Goal: Information Seeking & Learning: Learn about a topic

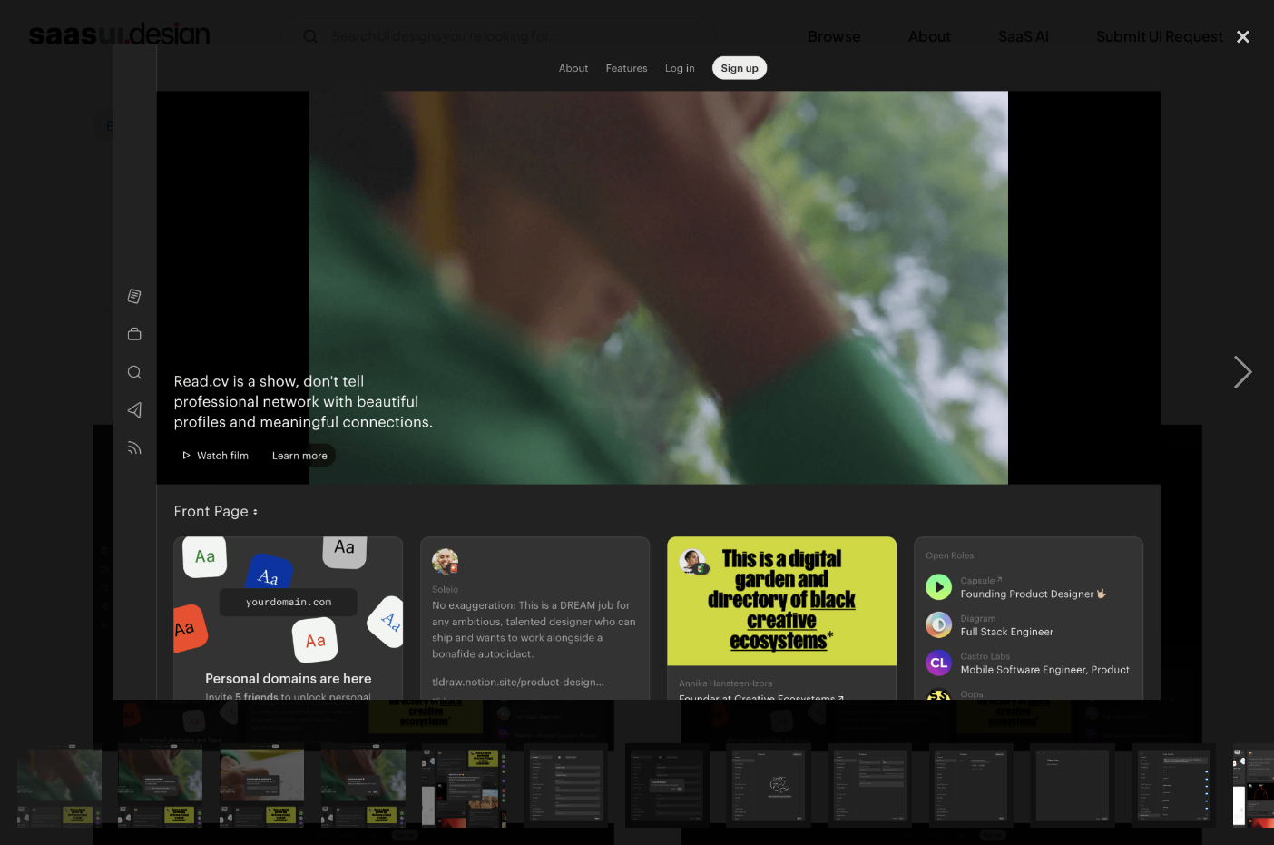
scroll to position [343, 0]
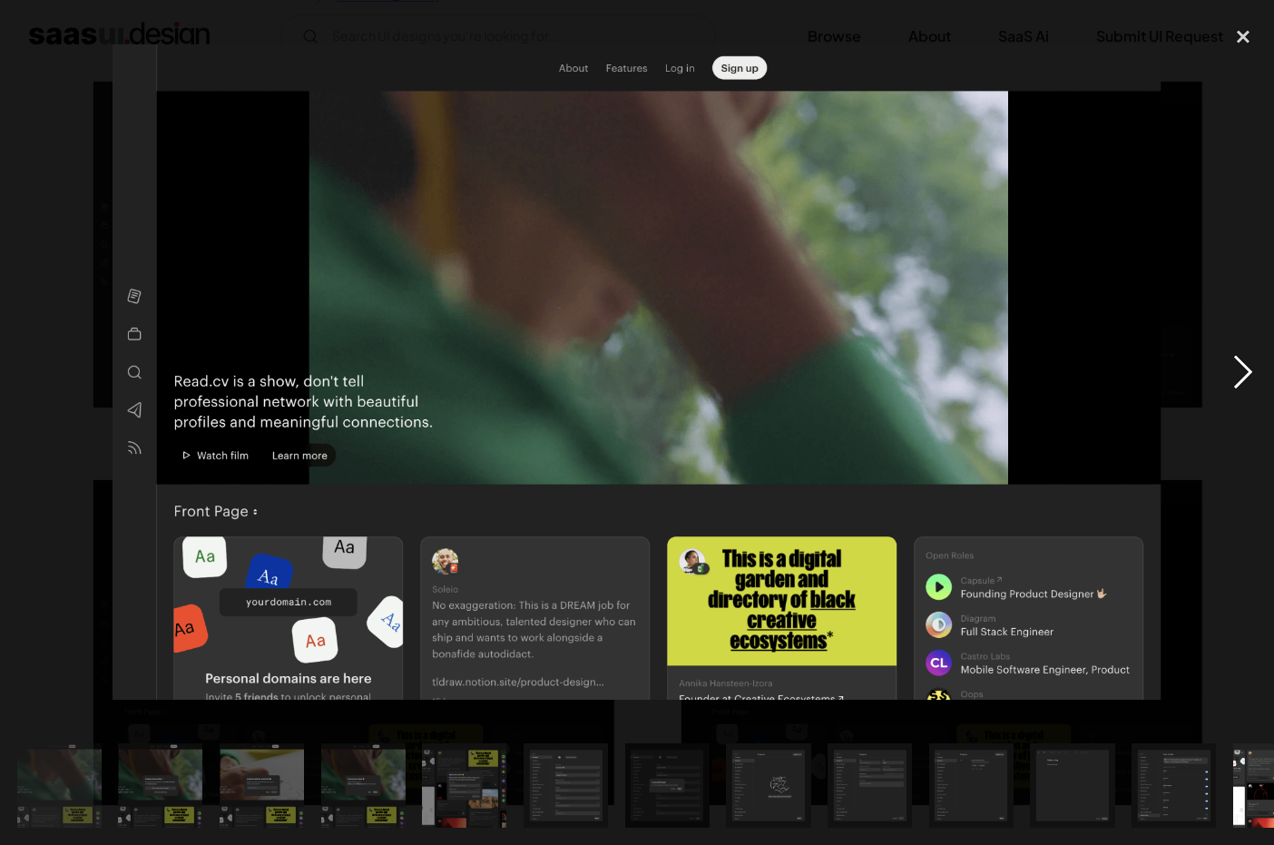
click at [1232, 347] on div "next image" at bounding box center [1243, 371] width 62 height 709
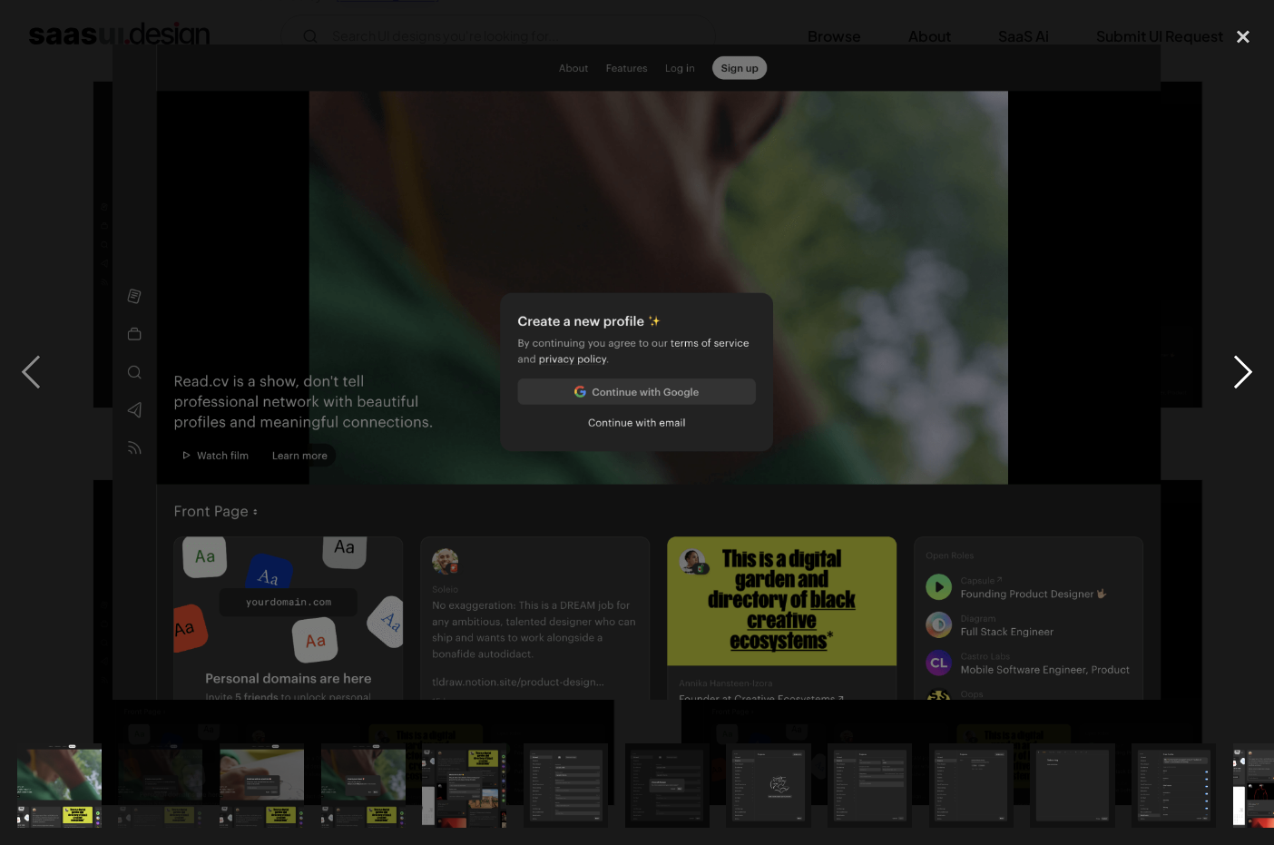
click at [1260, 208] on div "next image" at bounding box center [1243, 371] width 62 height 709
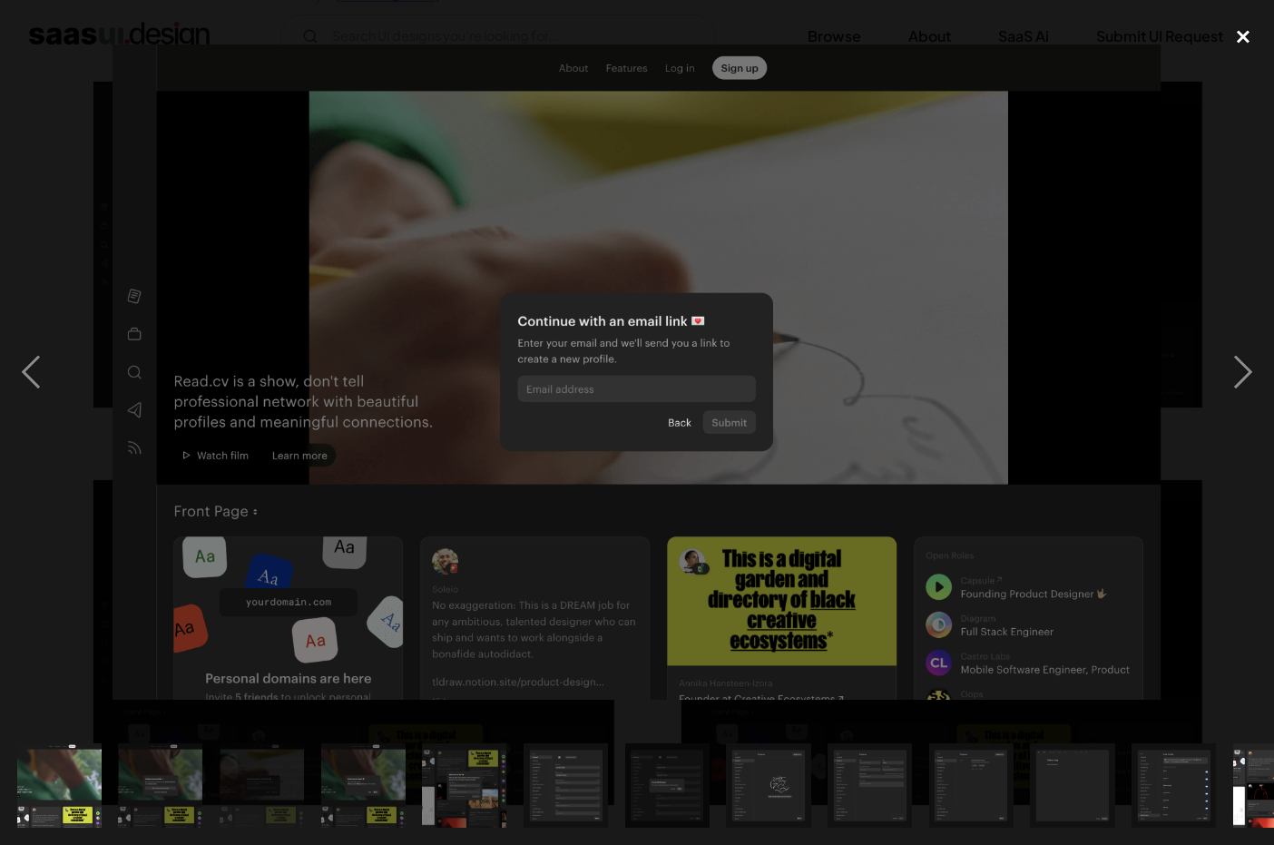
click at [1251, 37] on div "close lightbox" at bounding box center [1243, 37] width 62 height 40
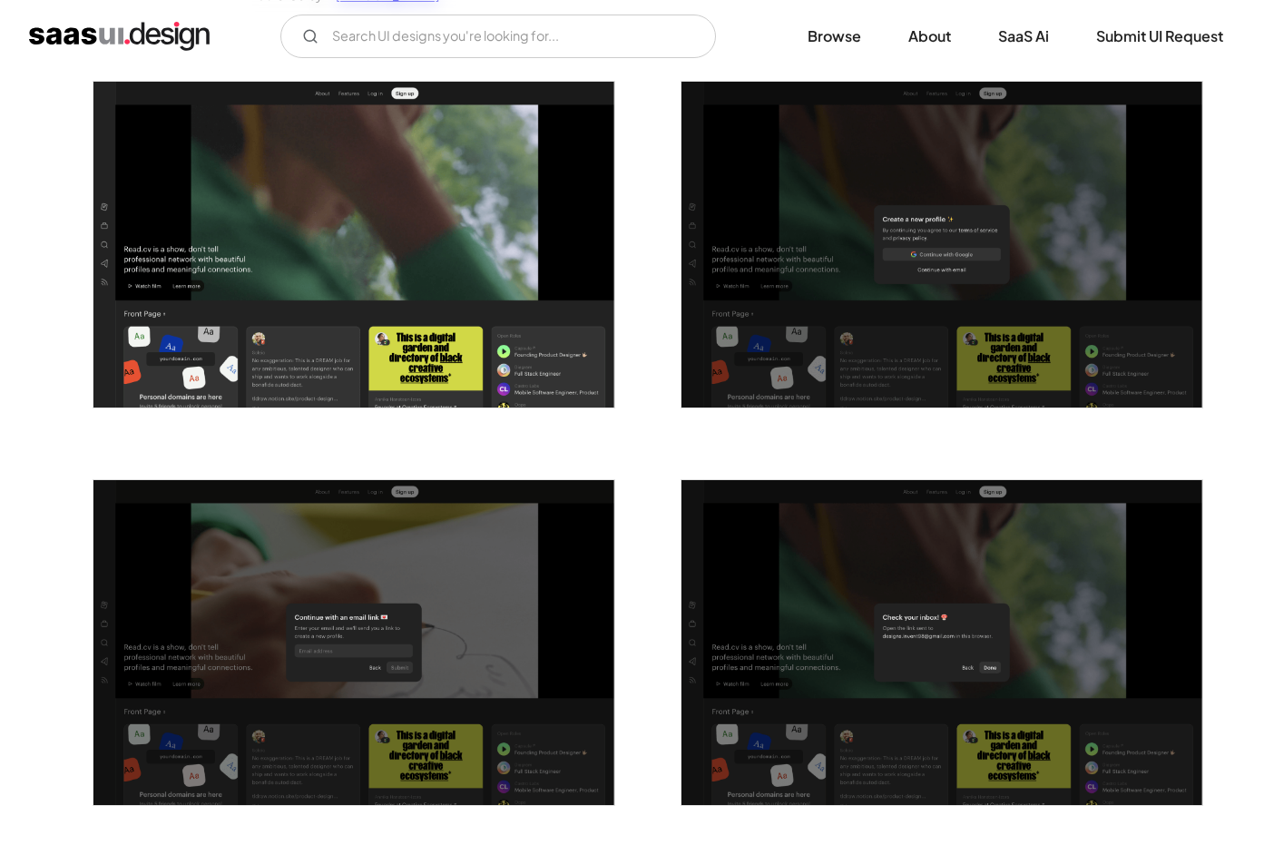
click at [124, 24] on img "home" at bounding box center [119, 36] width 181 height 29
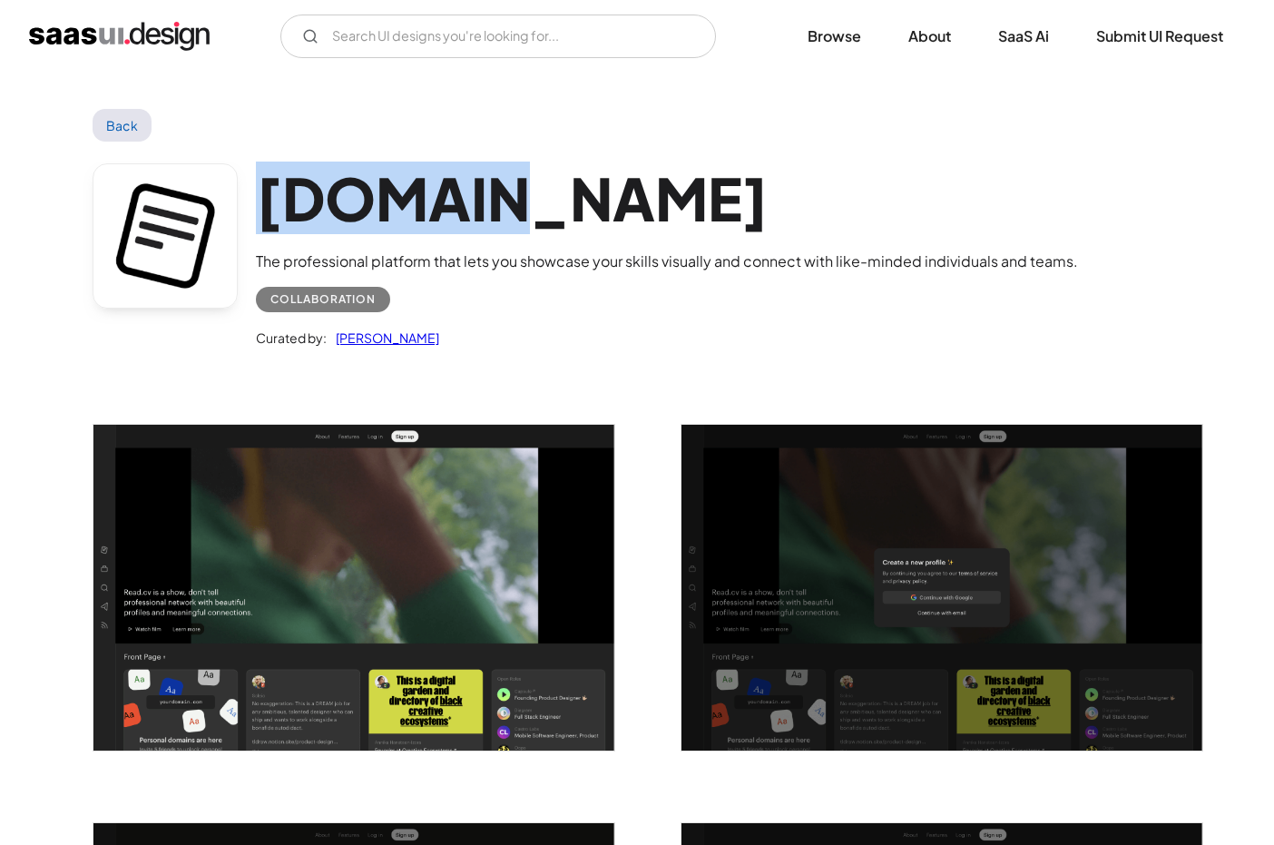
scroll to position [17, 0]
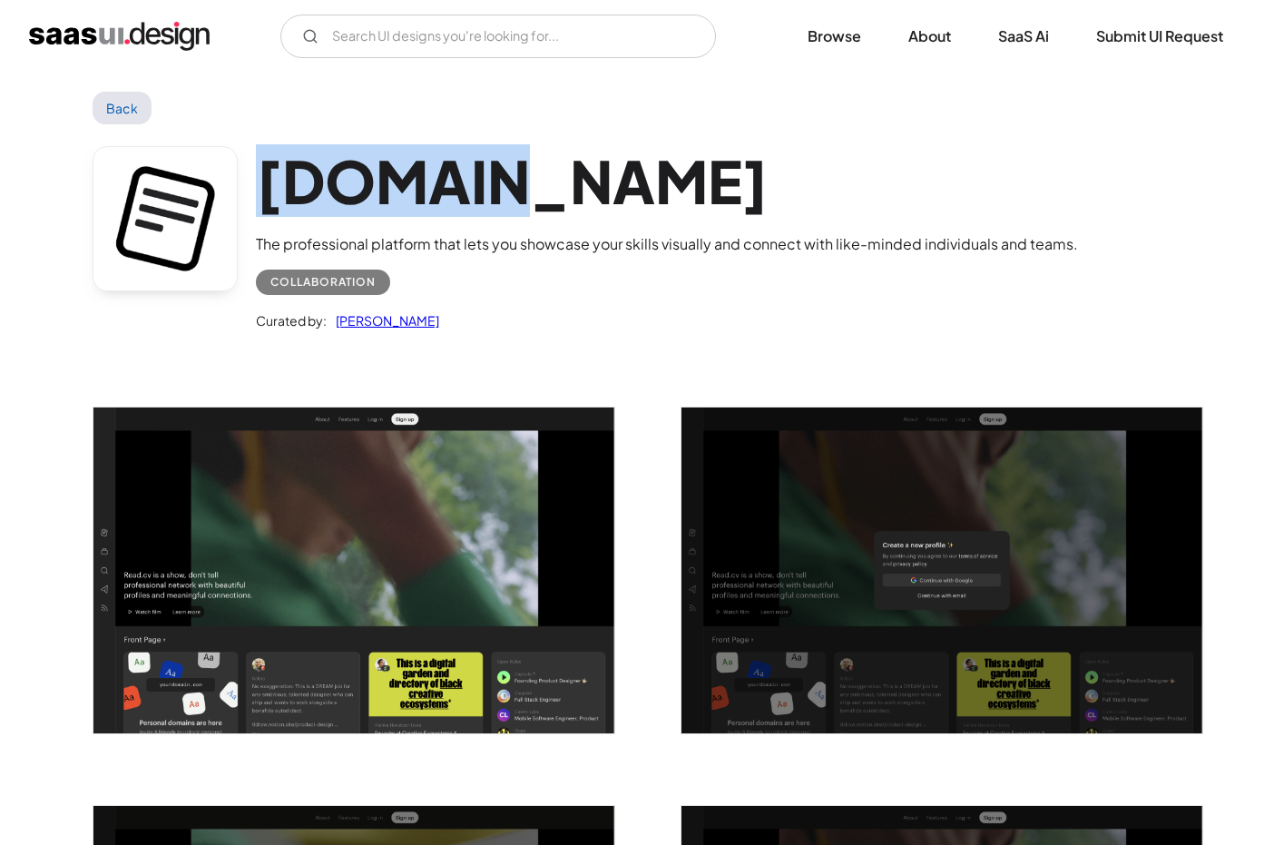
click at [562, 159] on h1 "[DOMAIN_NAME]" at bounding box center [667, 181] width 822 height 70
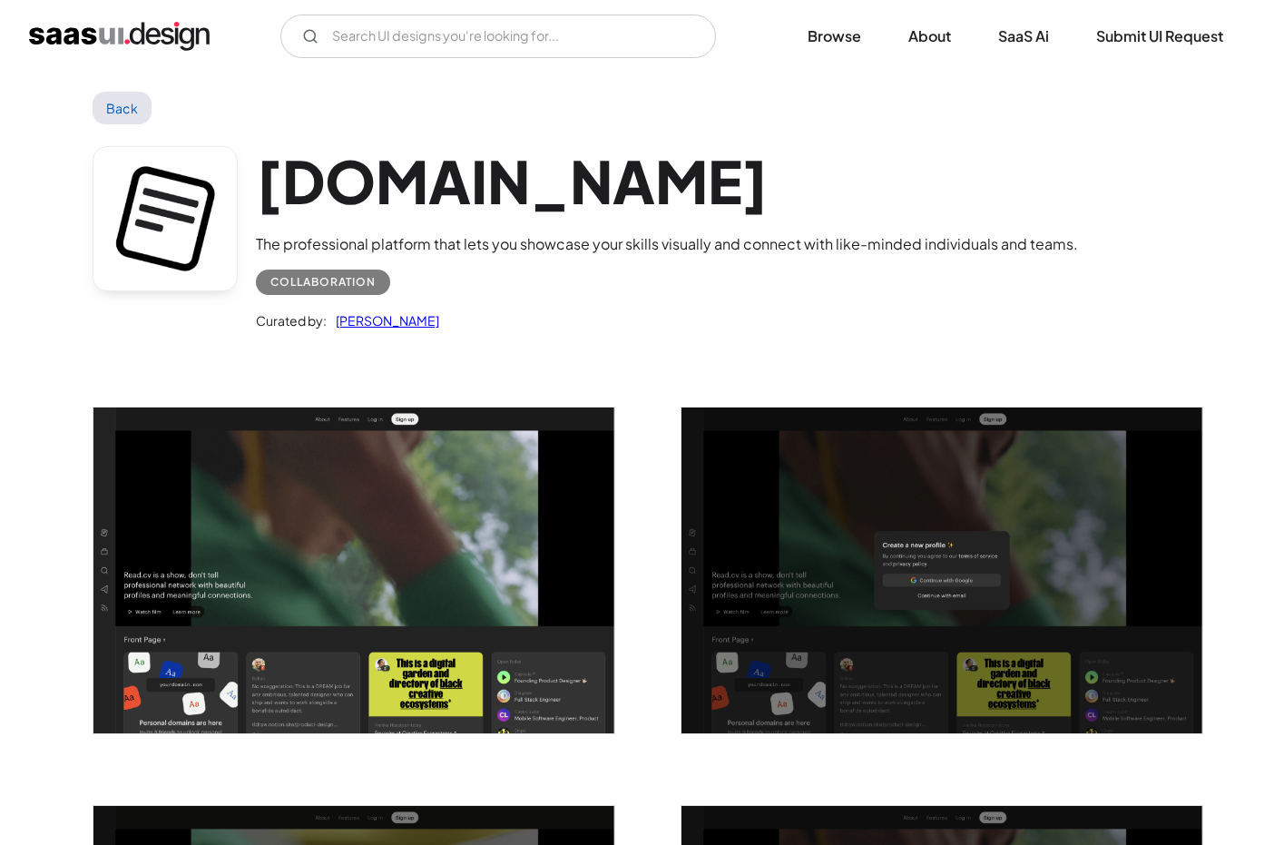
scroll to position [18, 0]
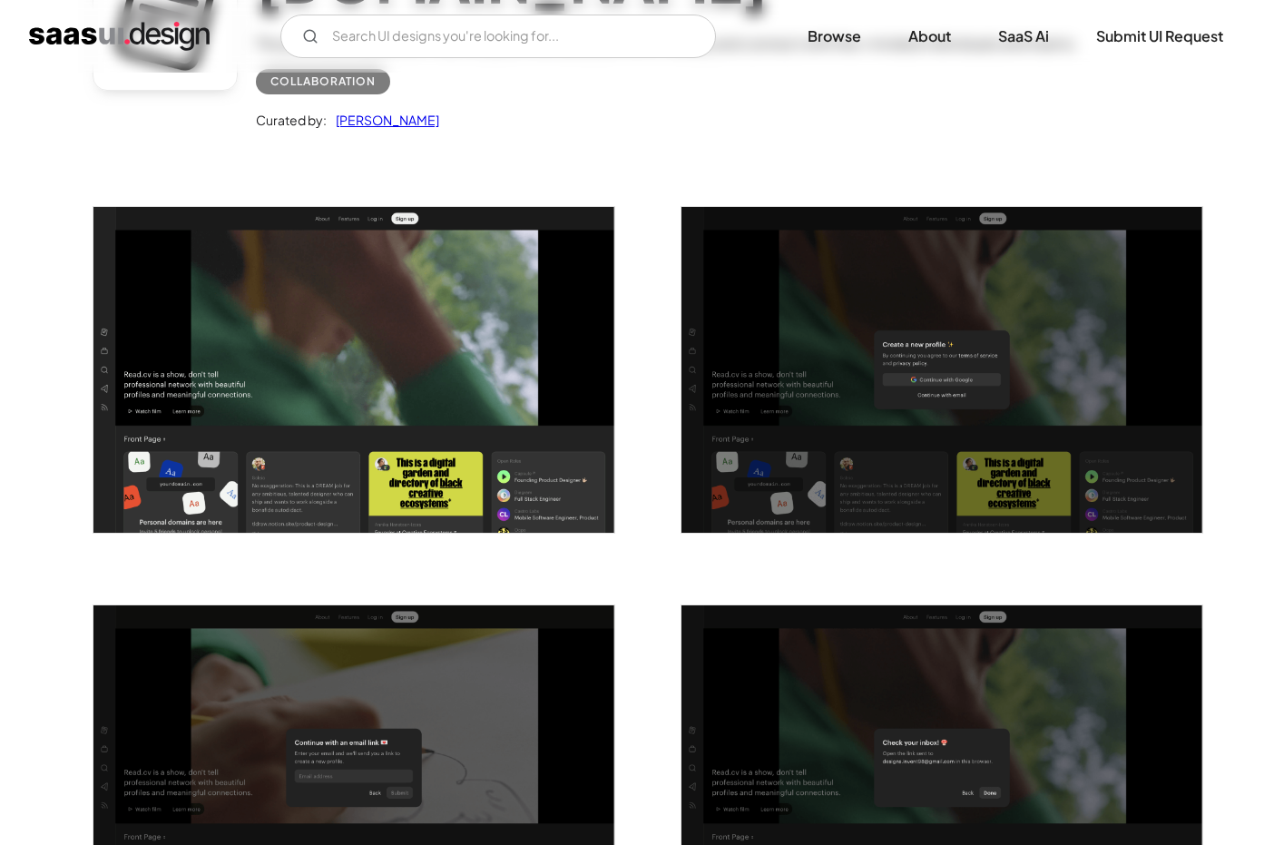
click at [535, 161] on div at bounding box center [343, 359] width 544 height 398
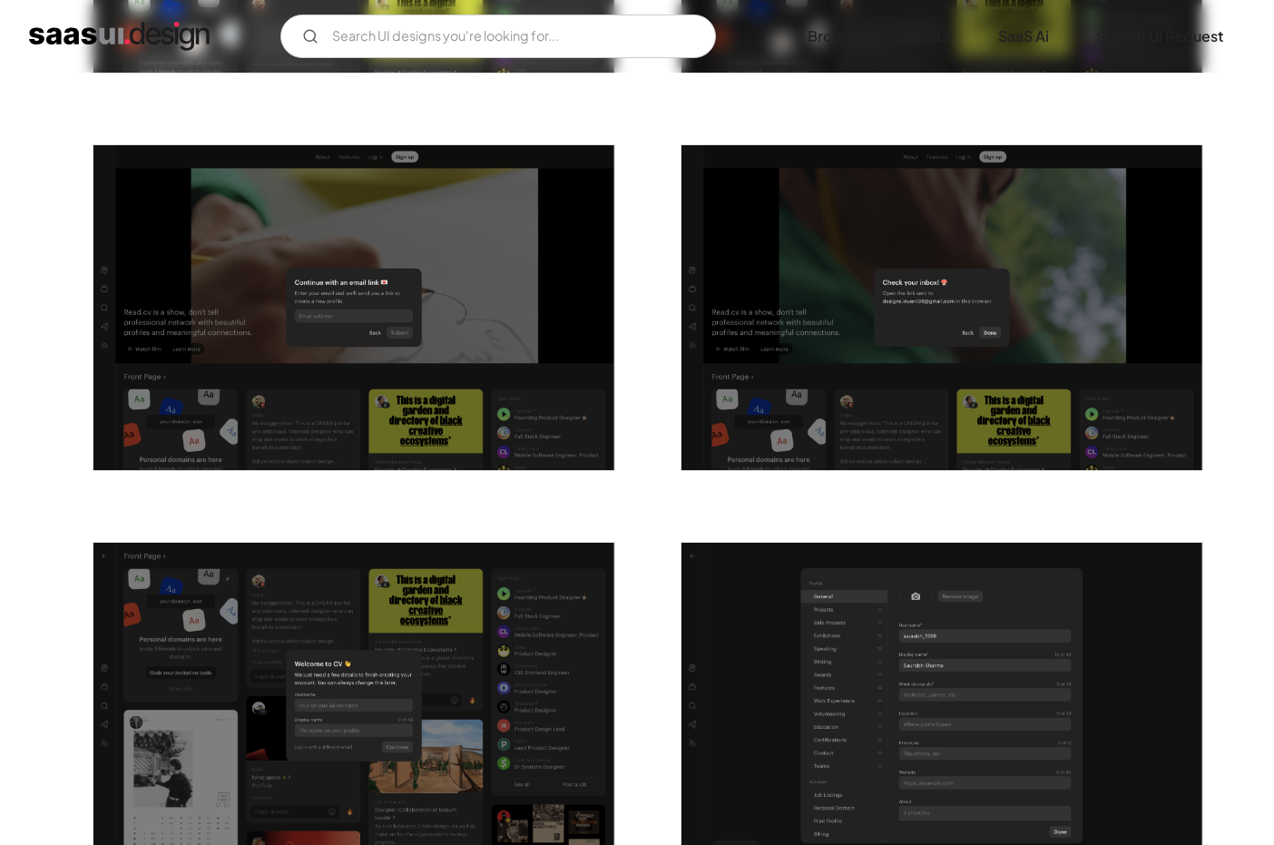
scroll to position [660, 0]
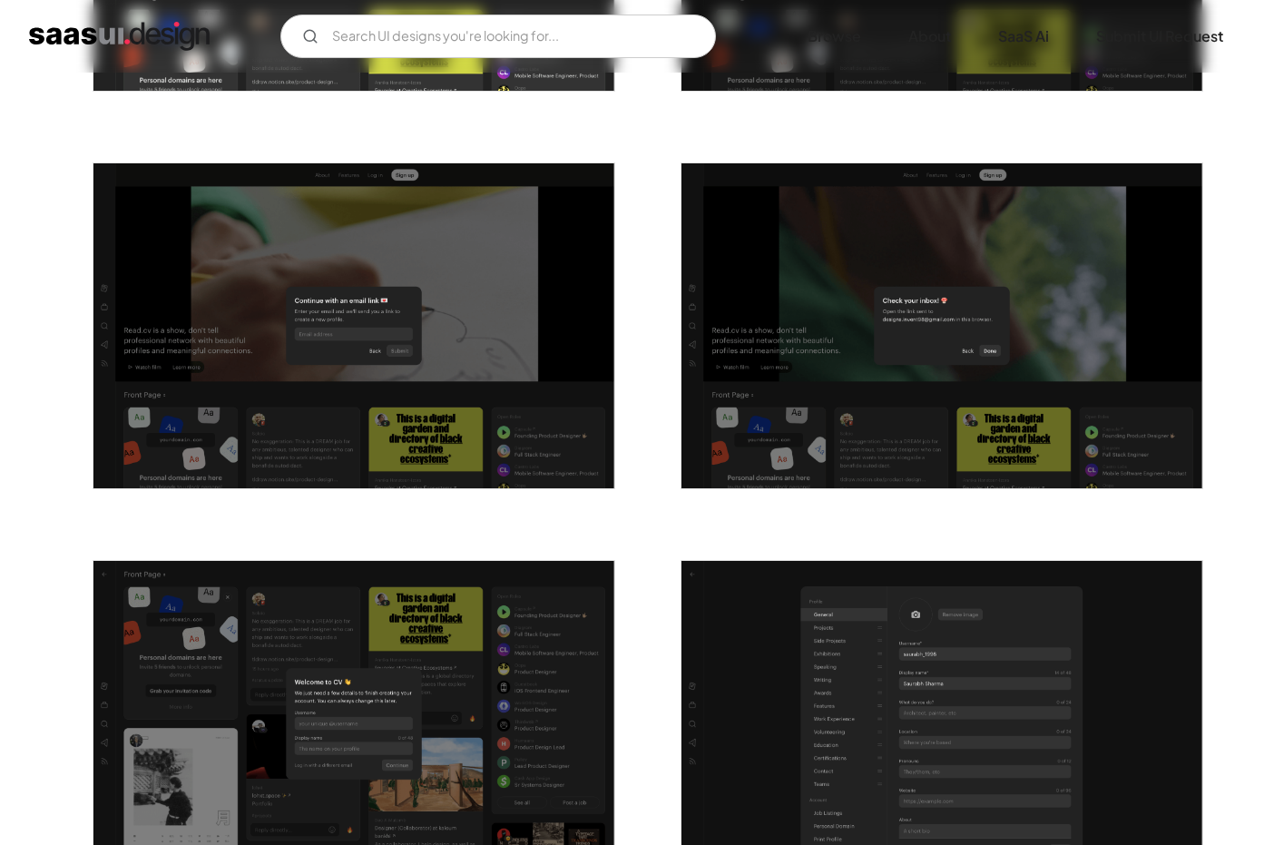
click at [325, 407] on img "open lightbox" at bounding box center [353, 326] width 521 height 326
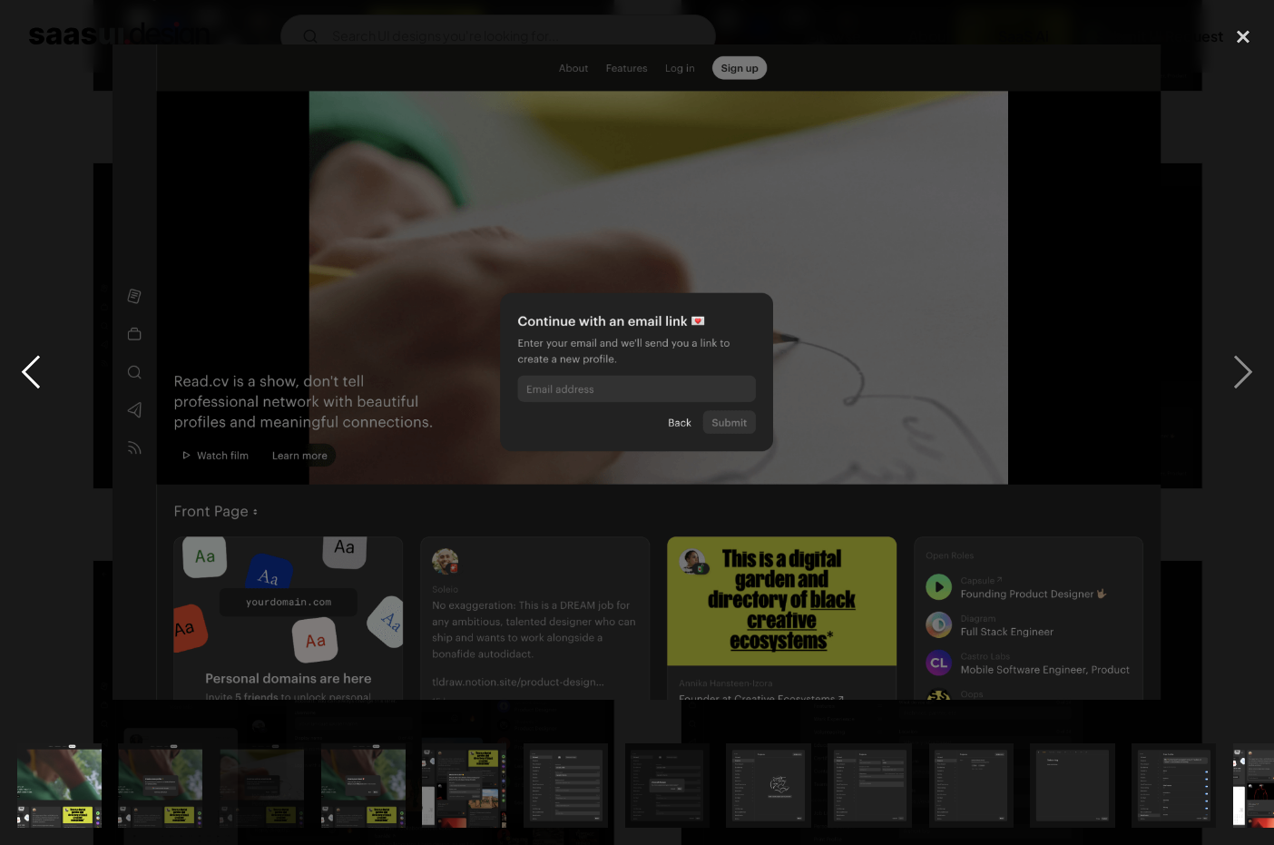
click at [41, 380] on div "previous image" at bounding box center [31, 371] width 62 height 709
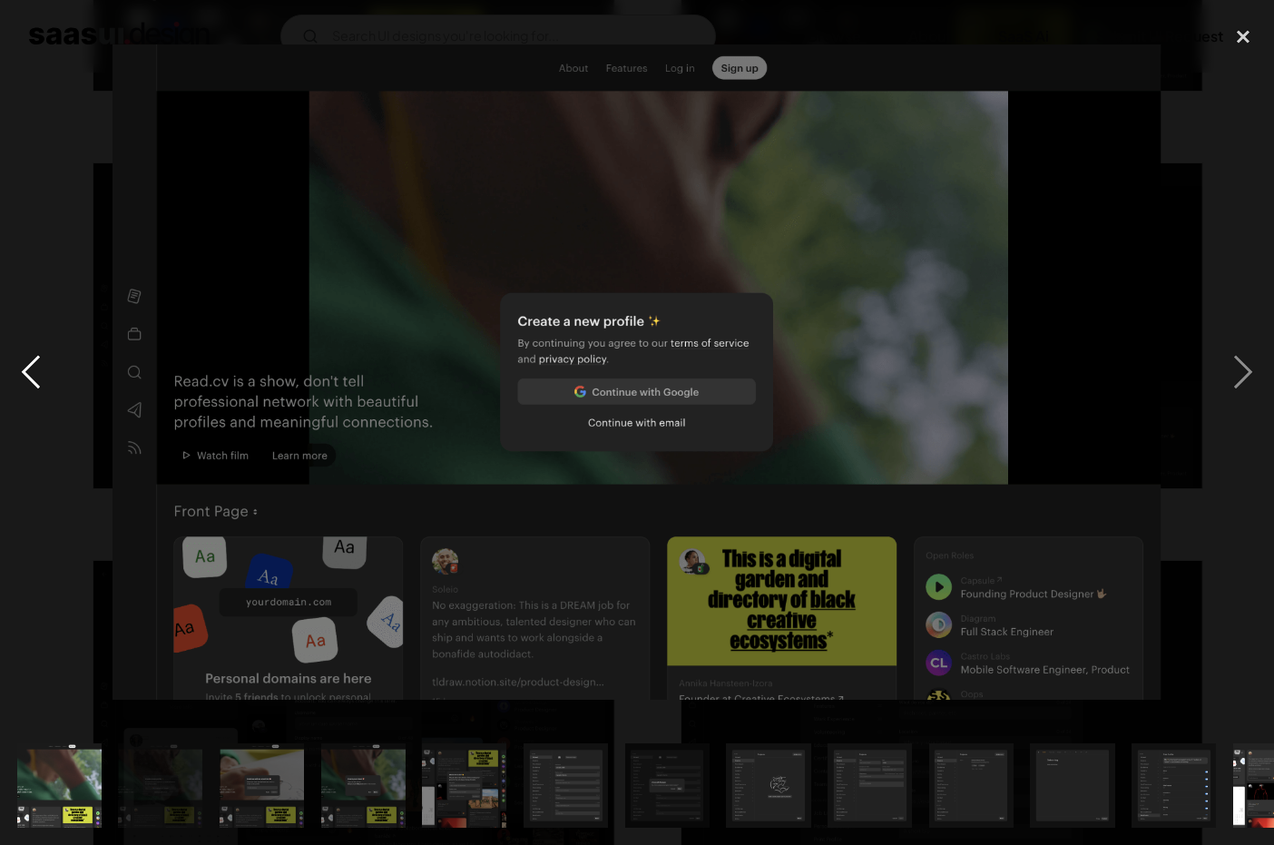
click at [41, 380] on div "previous image" at bounding box center [31, 371] width 62 height 709
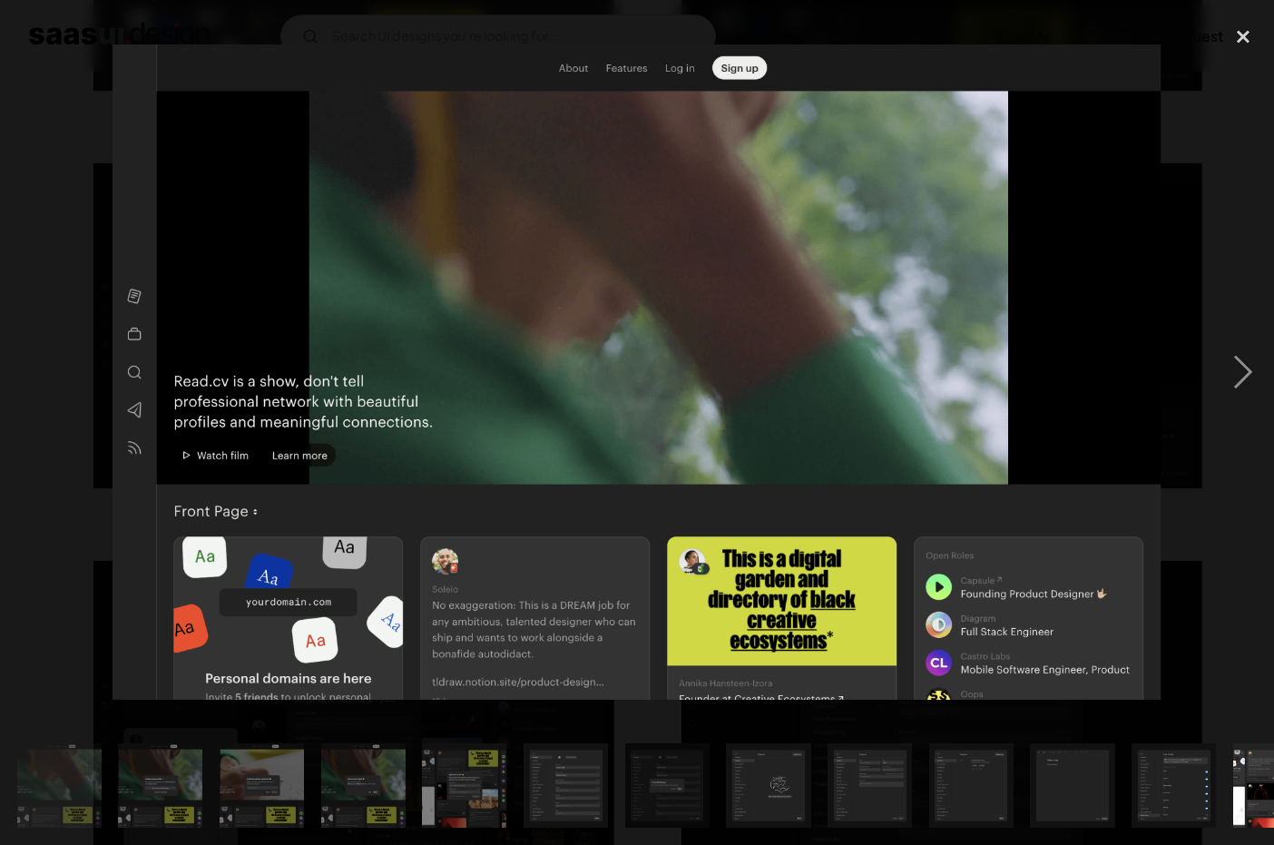
click at [41, 380] on div "previous image" at bounding box center [31, 371] width 62 height 709
click at [1248, 366] on div "next image" at bounding box center [1243, 371] width 62 height 709
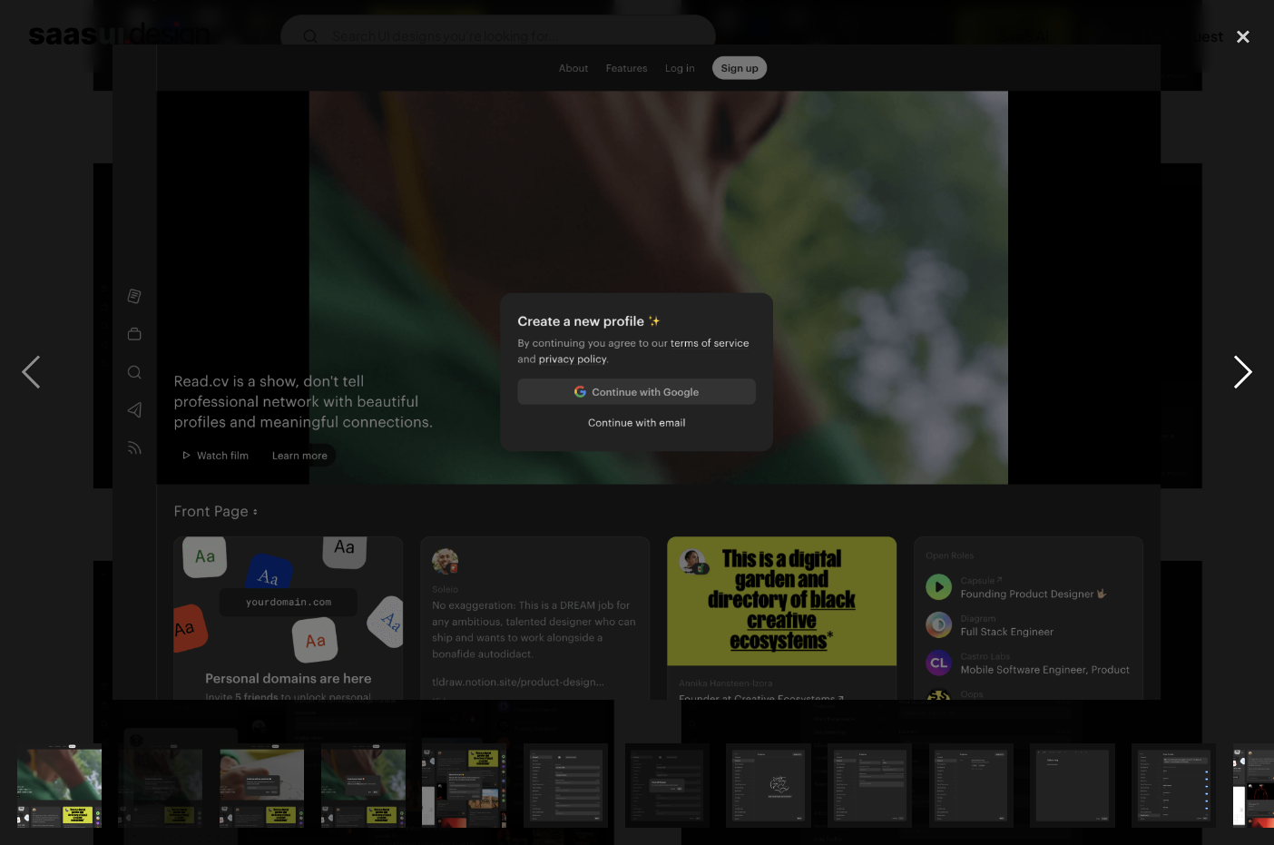
click at [1247, 365] on div "next image" at bounding box center [1243, 371] width 62 height 709
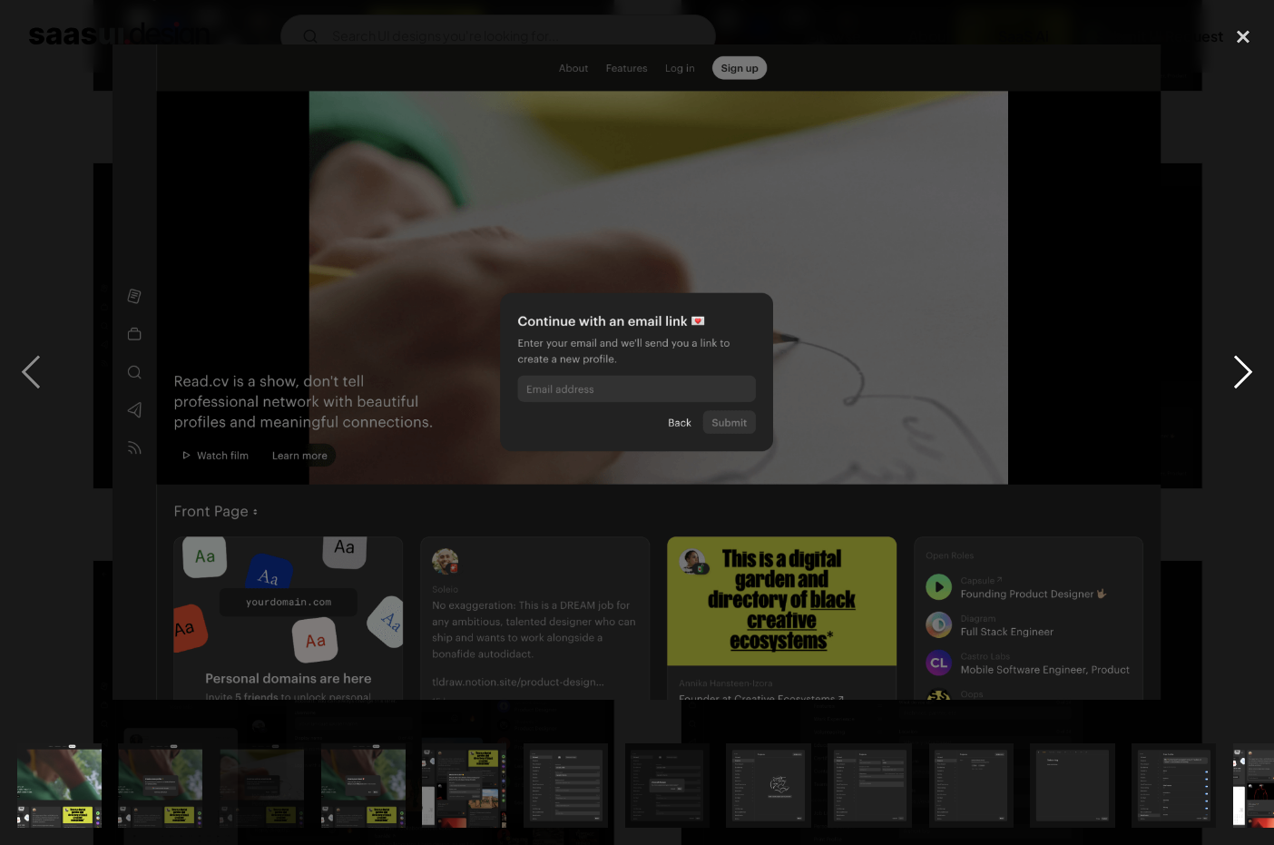
click at [1247, 365] on div "next image" at bounding box center [1243, 371] width 62 height 709
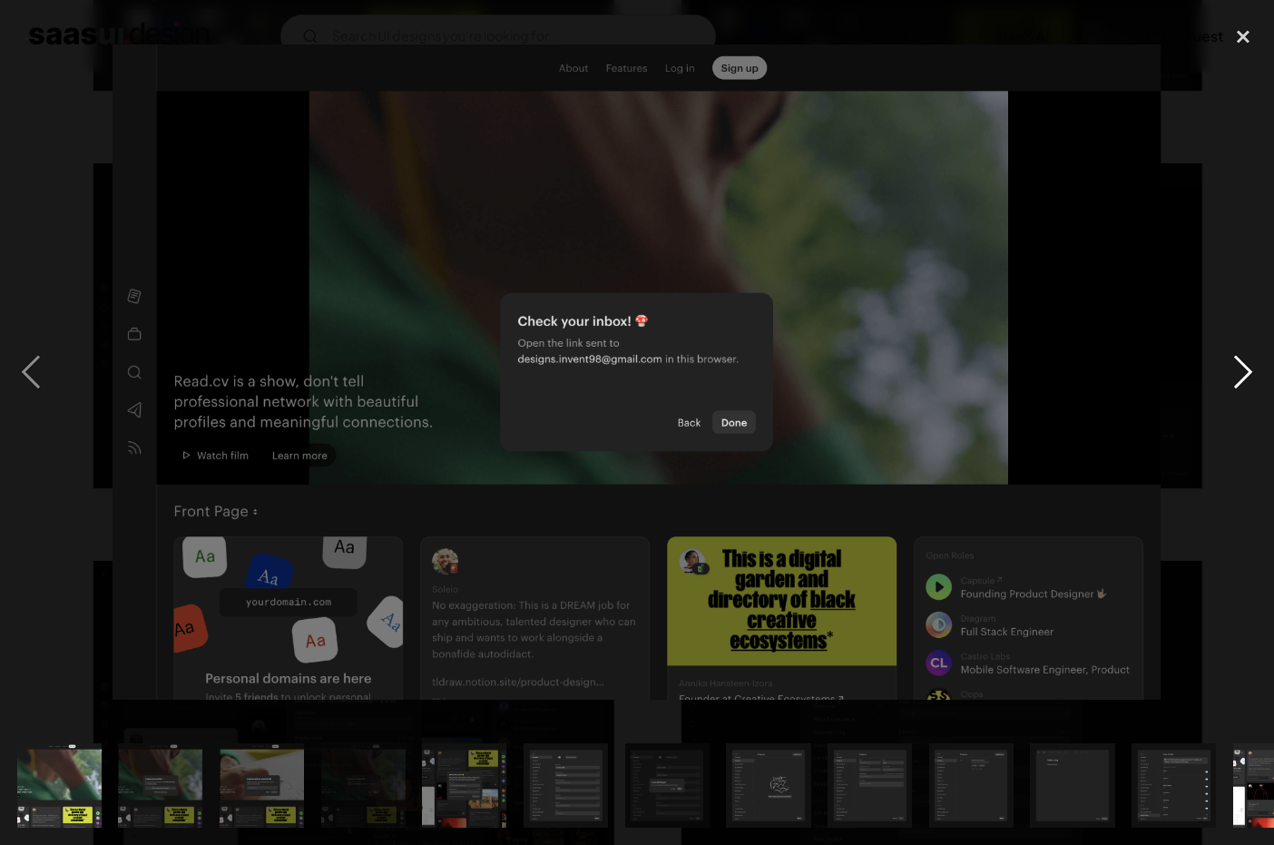
click at [1247, 365] on div "next image" at bounding box center [1243, 371] width 62 height 709
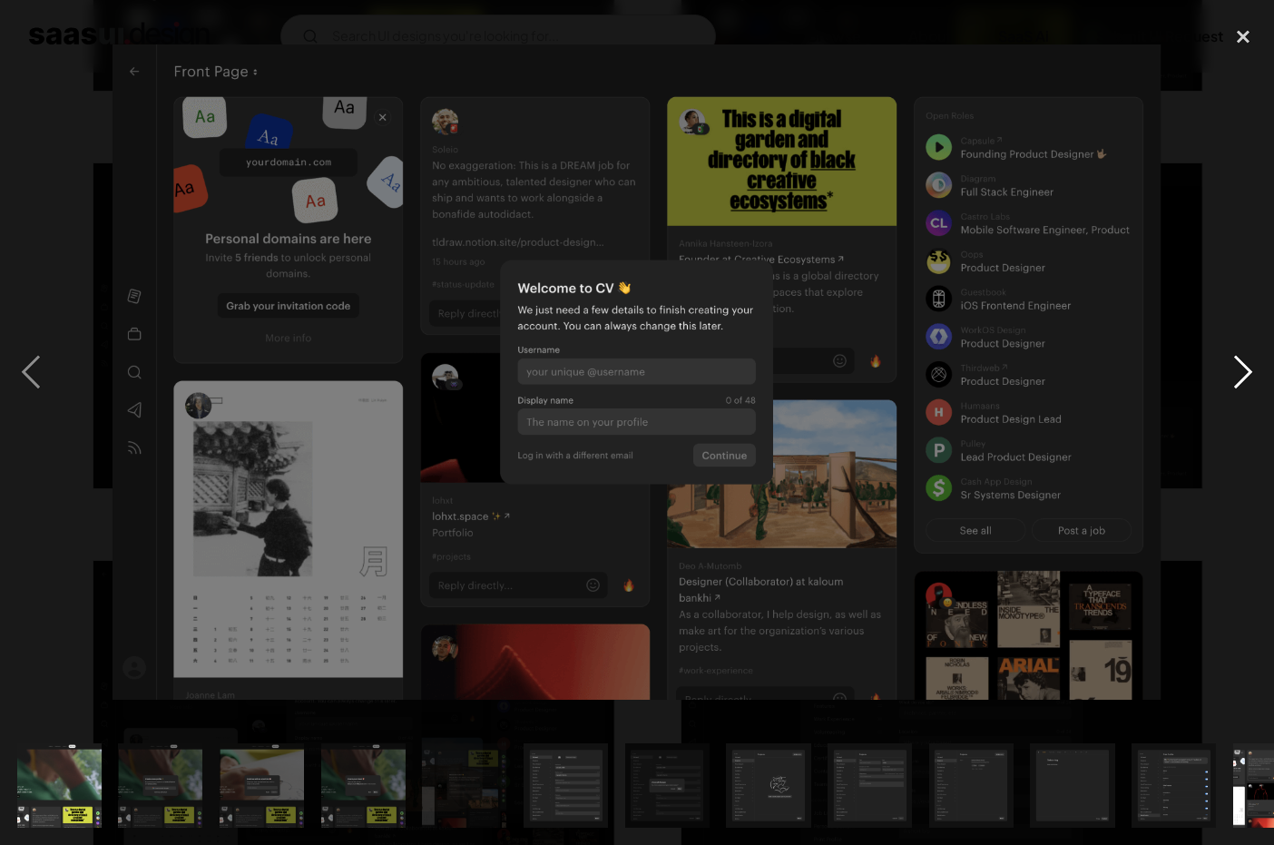
click at [1247, 365] on div "next image" at bounding box center [1243, 371] width 62 height 709
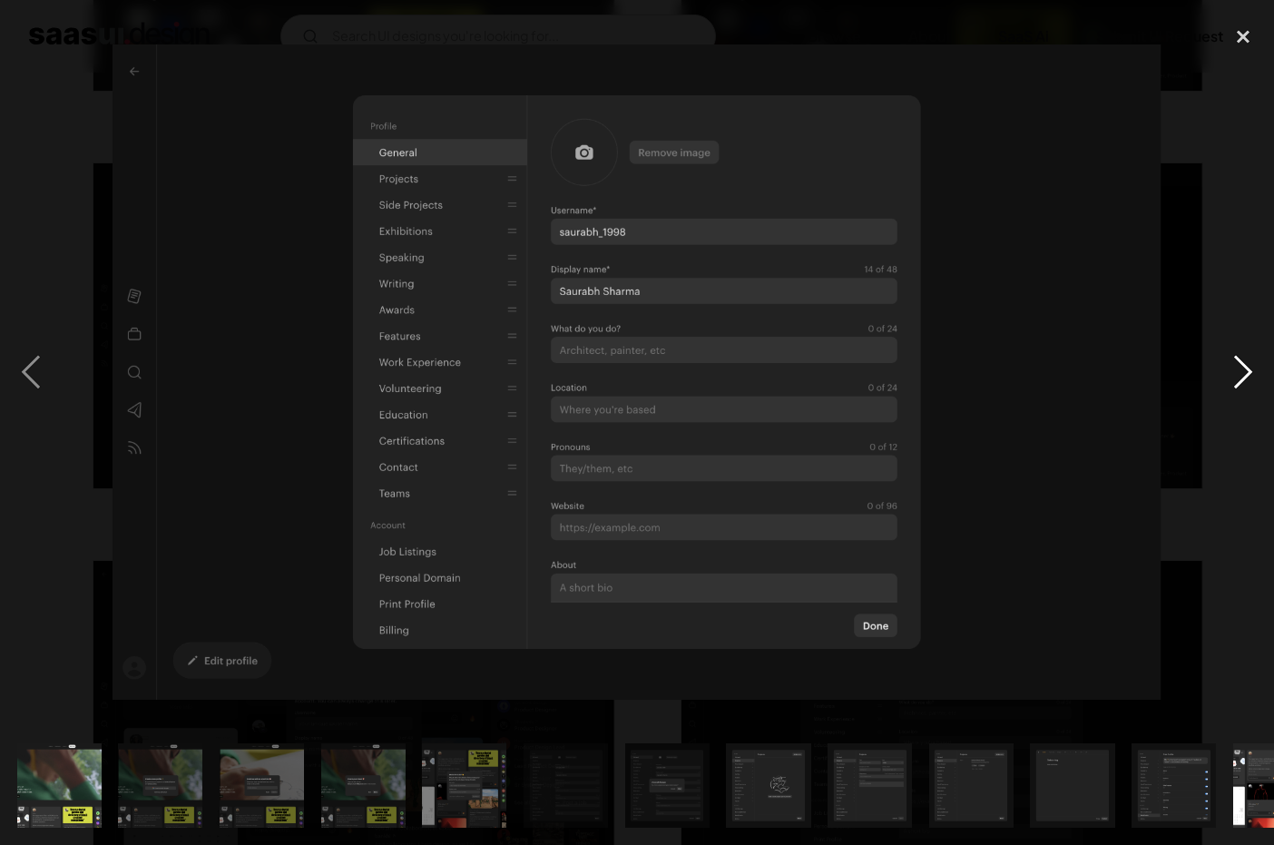
click at [1247, 365] on div "next image" at bounding box center [1243, 371] width 62 height 709
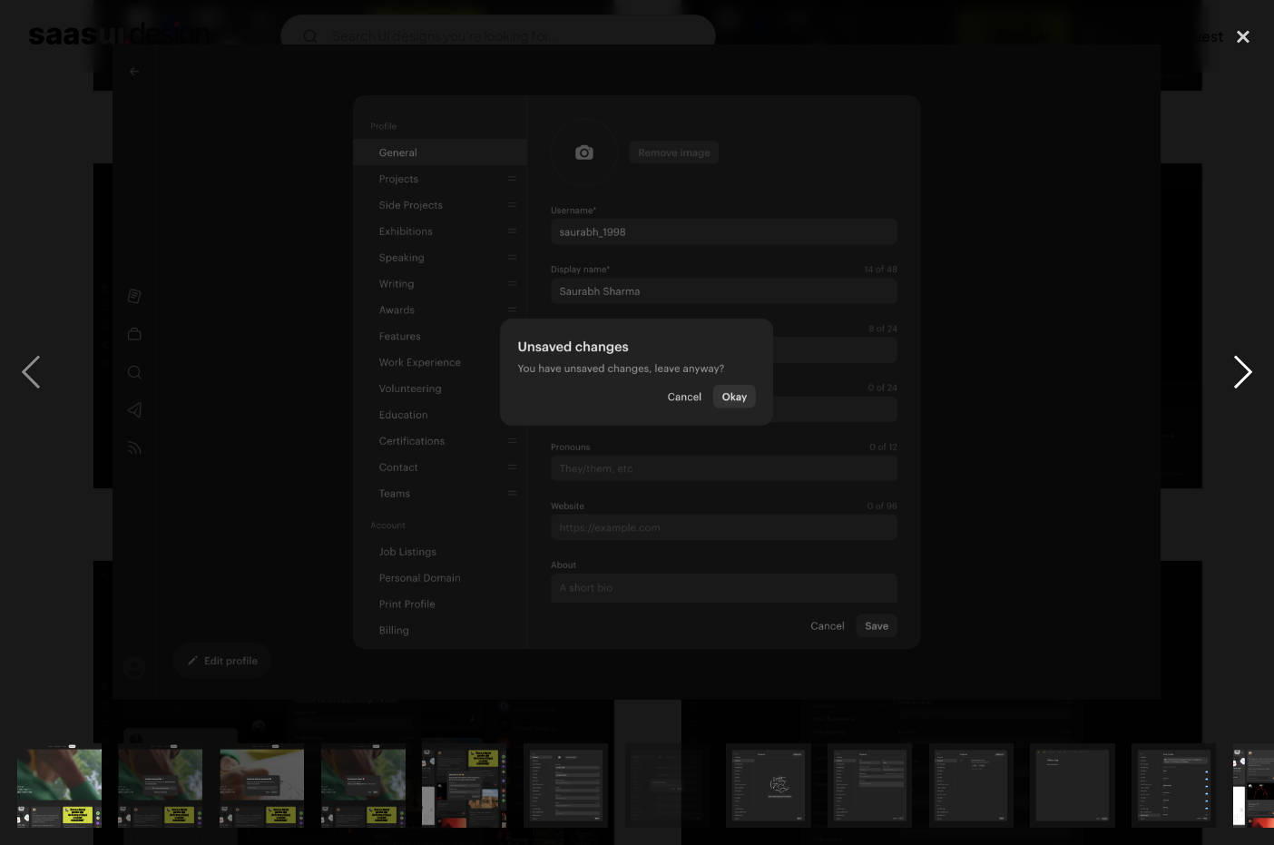
click at [1238, 381] on div "next image" at bounding box center [1243, 371] width 62 height 709
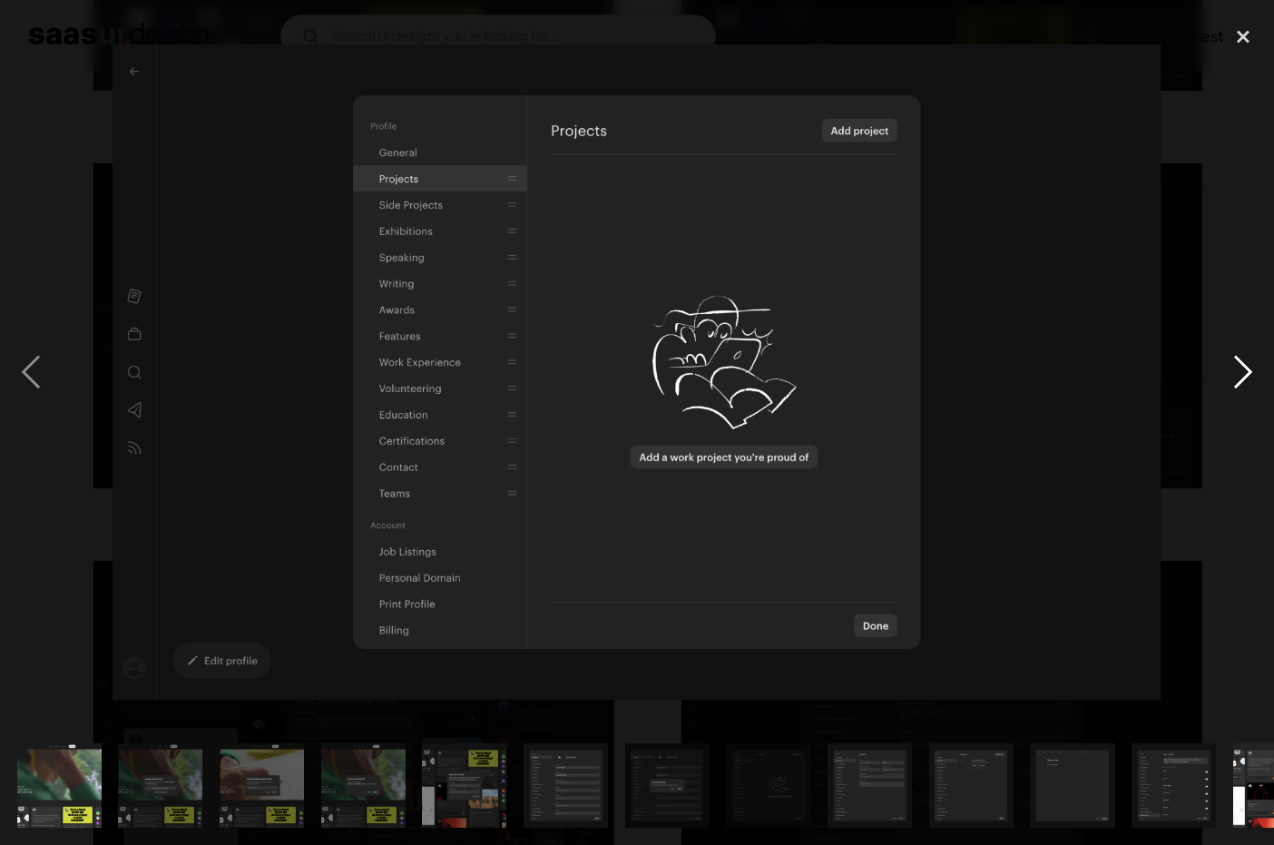
click at [1238, 381] on div "next image" at bounding box center [1243, 371] width 62 height 709
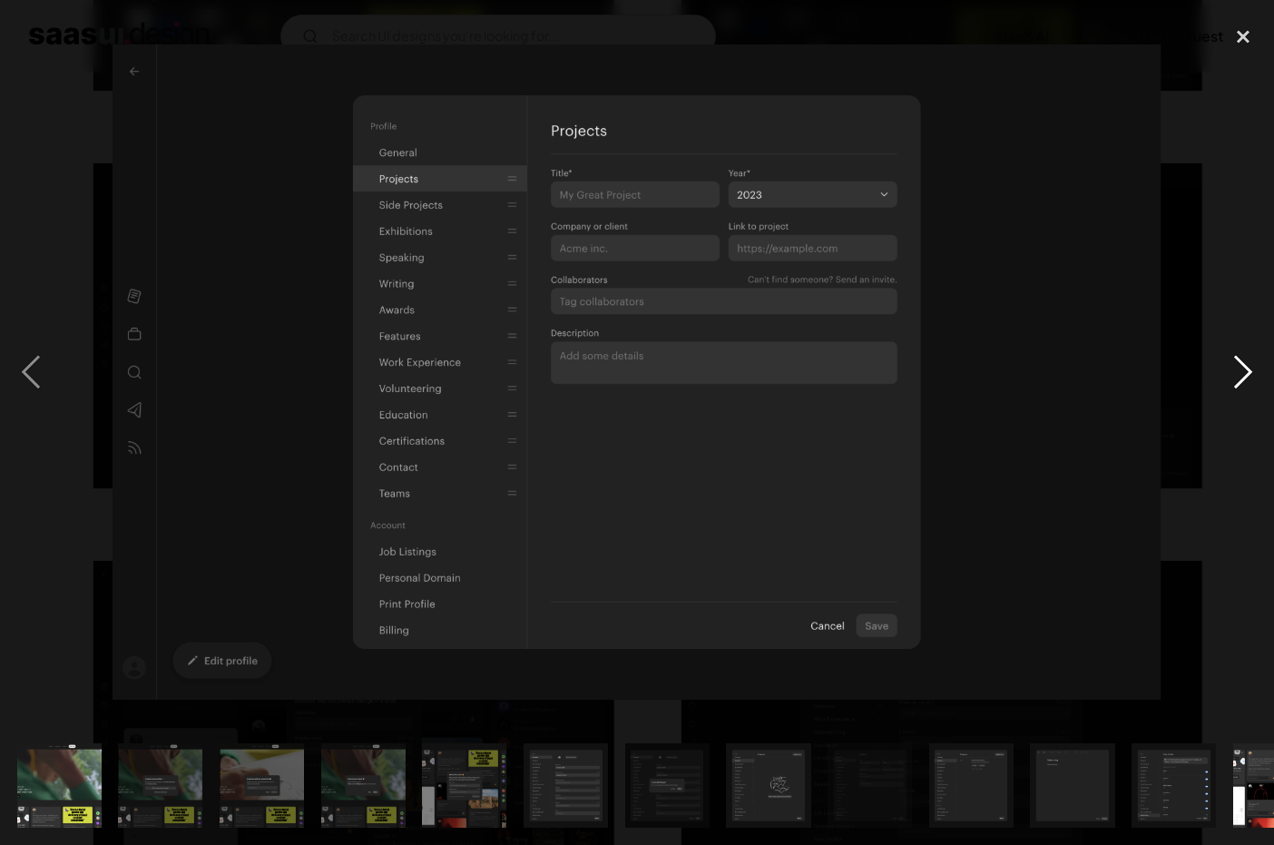
click at [1238, 381] on div "next image" at bounding box center [1243, 371] width 62 height 709
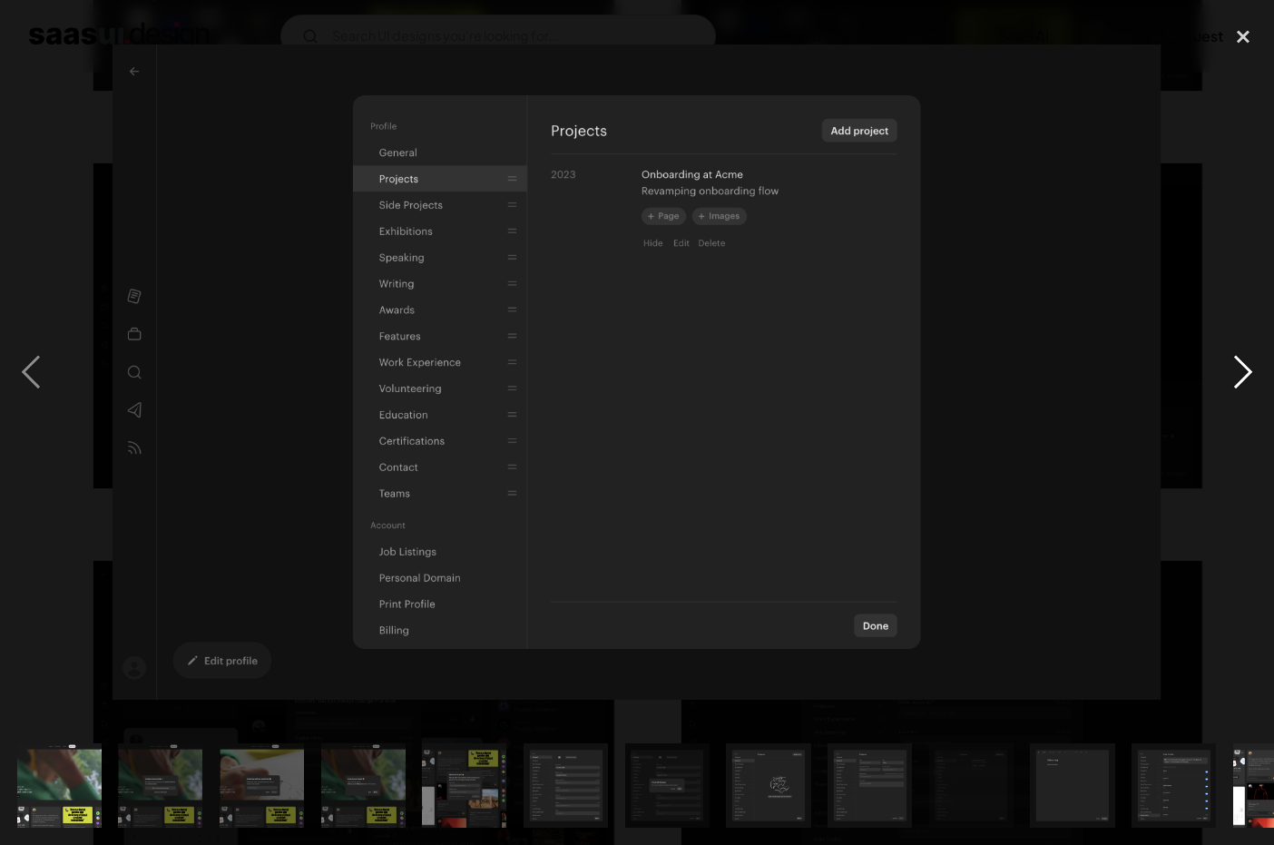
click at [1238, 381] on div "next image" at bounding box center [1243, 371] width 62 height 709
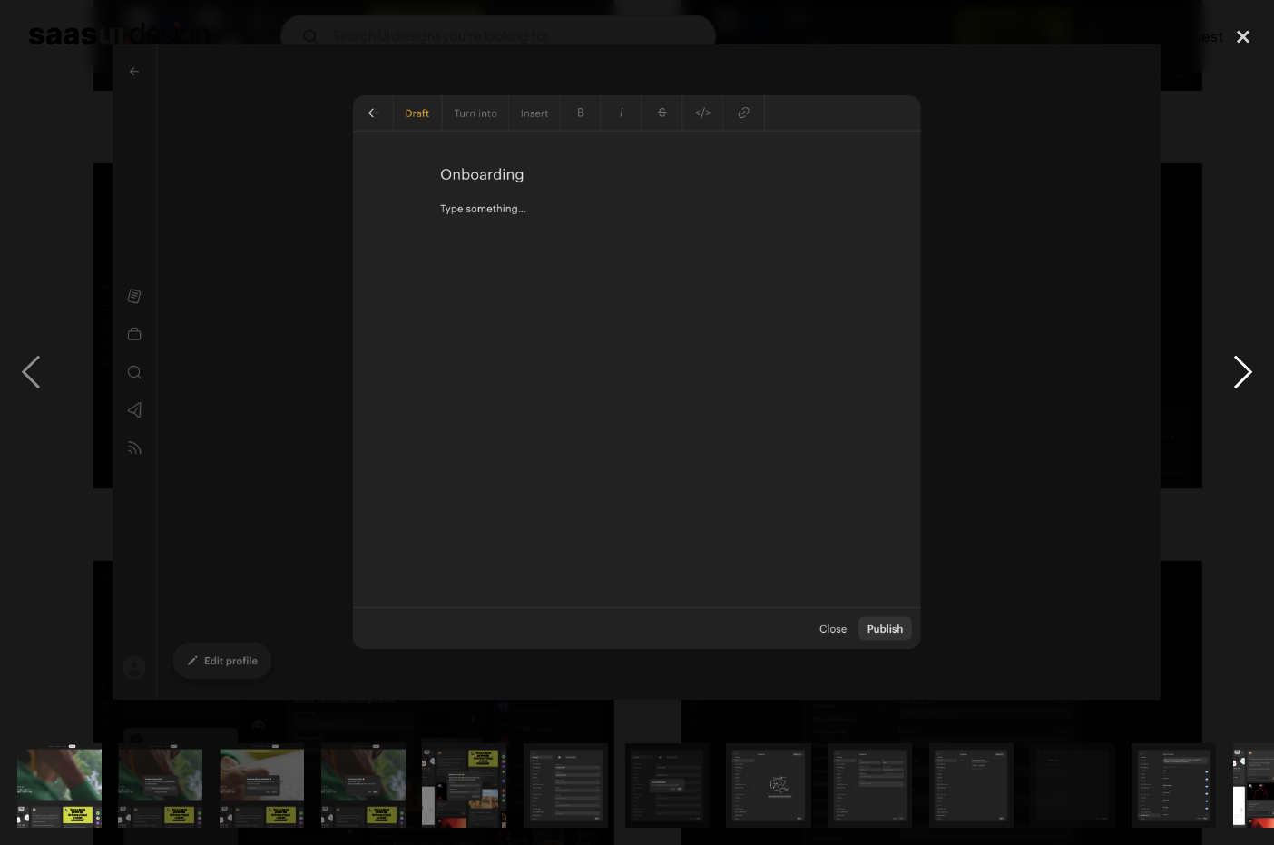
click at [1238, 381] on div "next image" at bounding box center [1243, 371] width 62 height 709
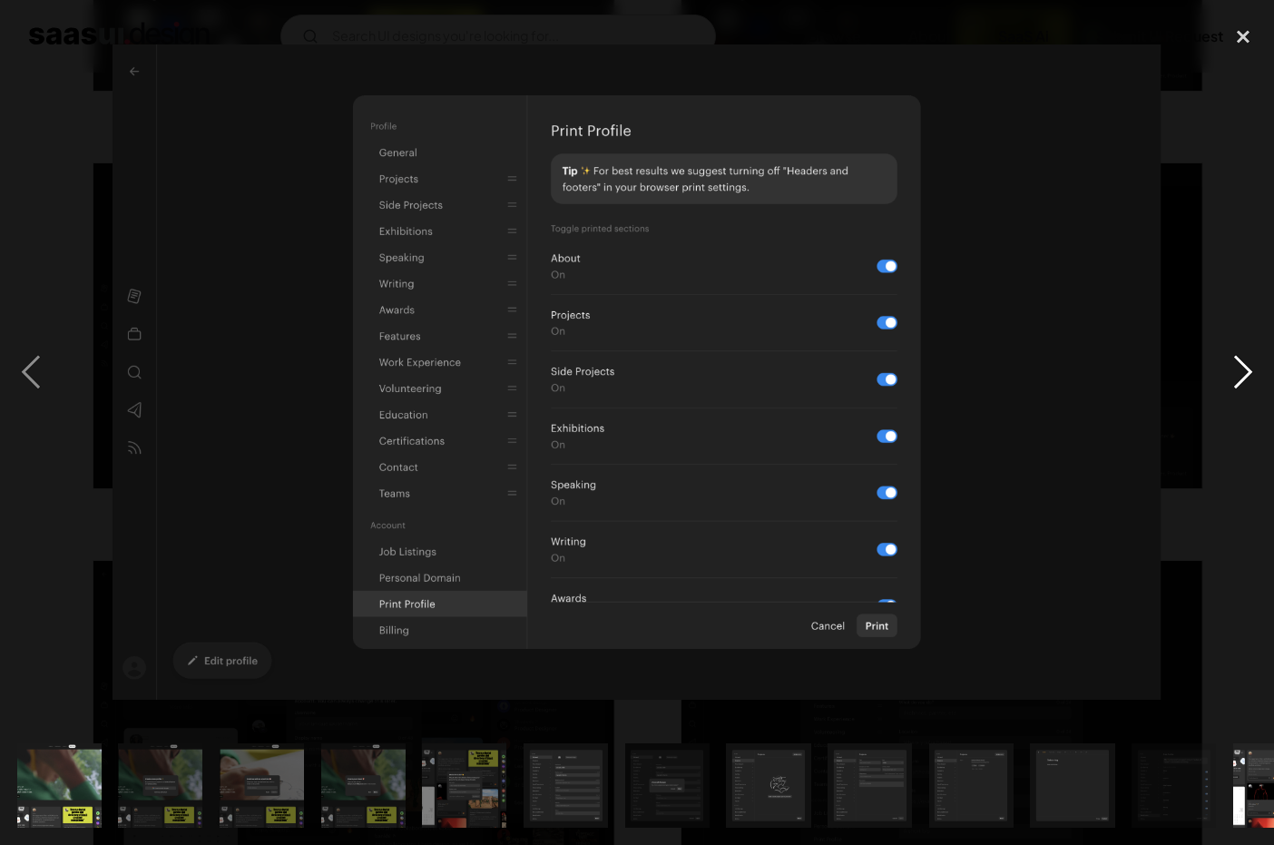
click at [1239, 395] on div "next image" at bounding box center [1243, 371] width 62 height 709
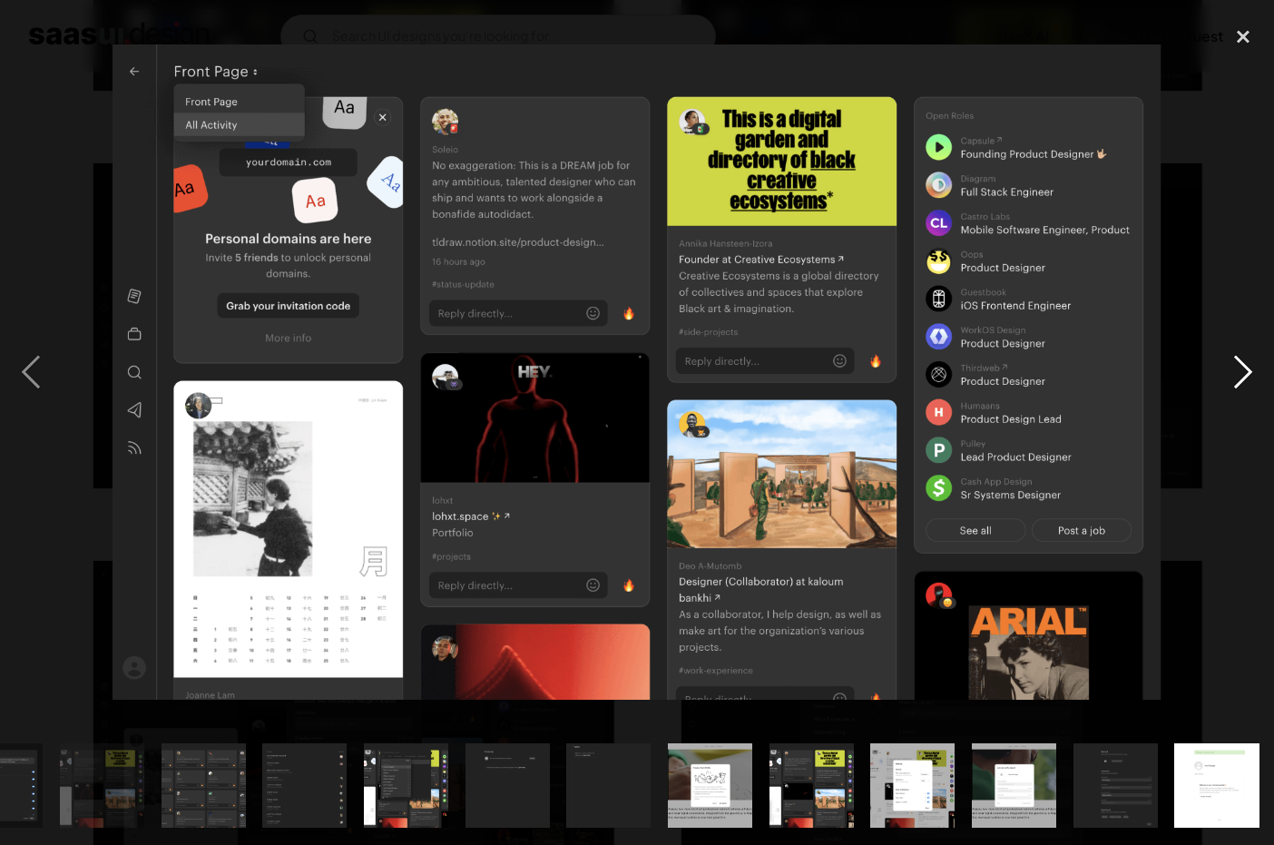
scroll to position [0, 1175]
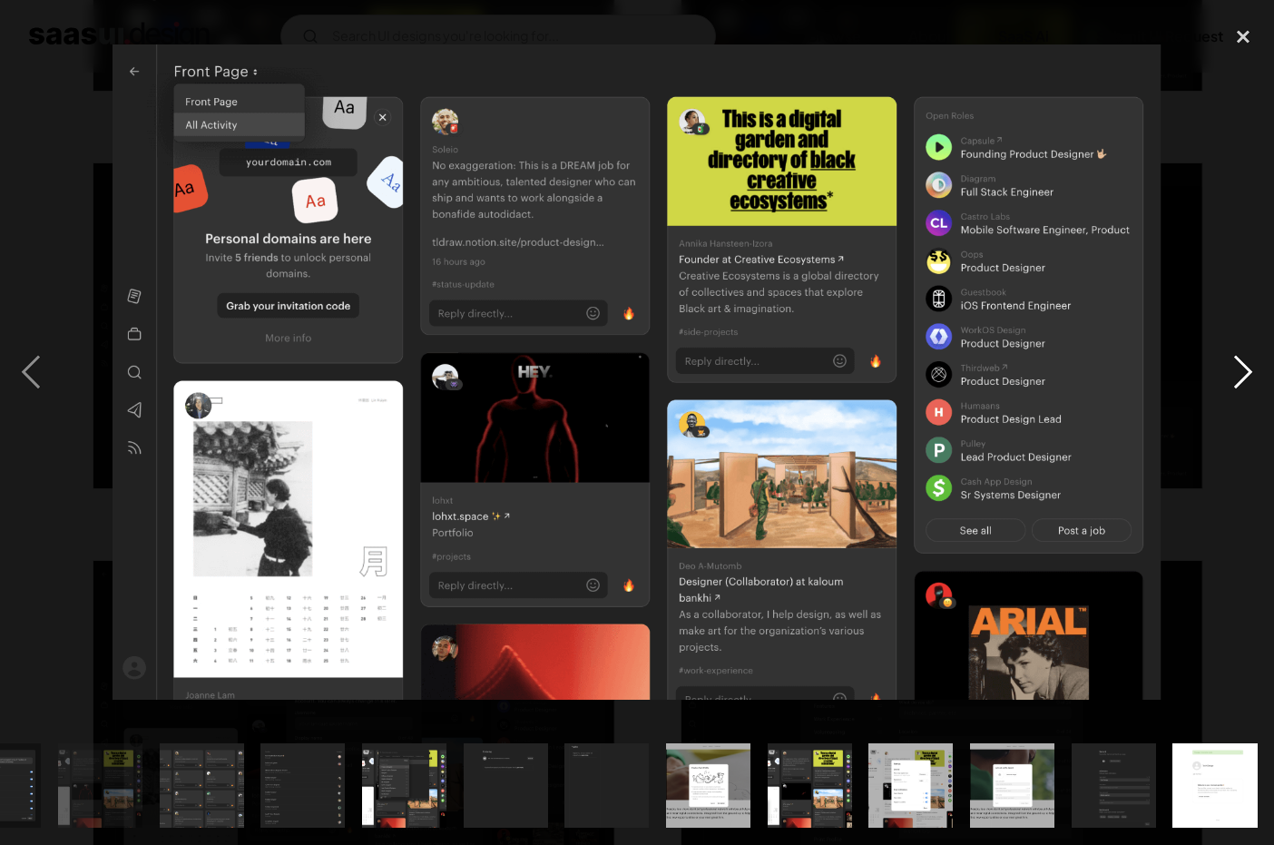
click at [1239, 395] on div "next image" at bounding box center [1243, 371] width 62 height 709
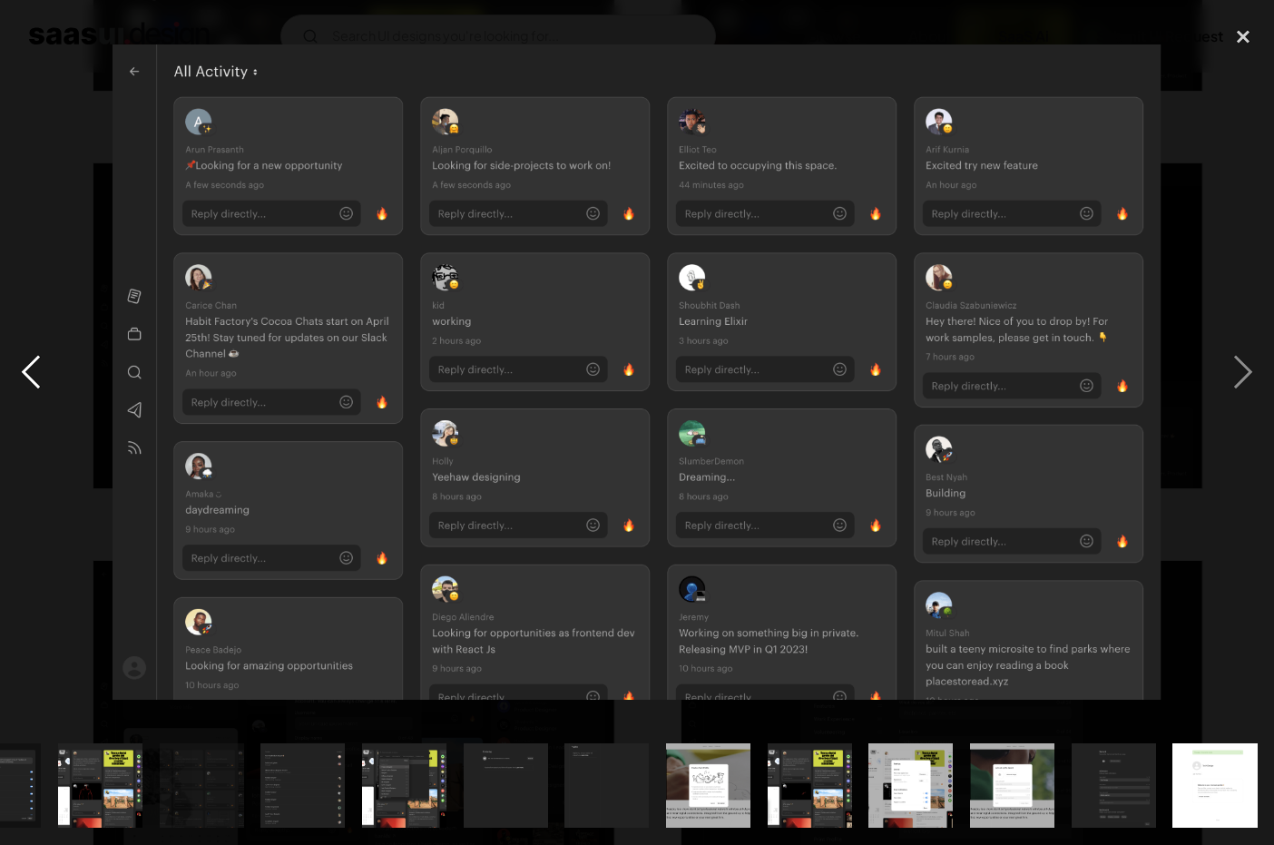
click at [43, 366] on div "previous image" at bounding box center [31, 371] width 62 height 709
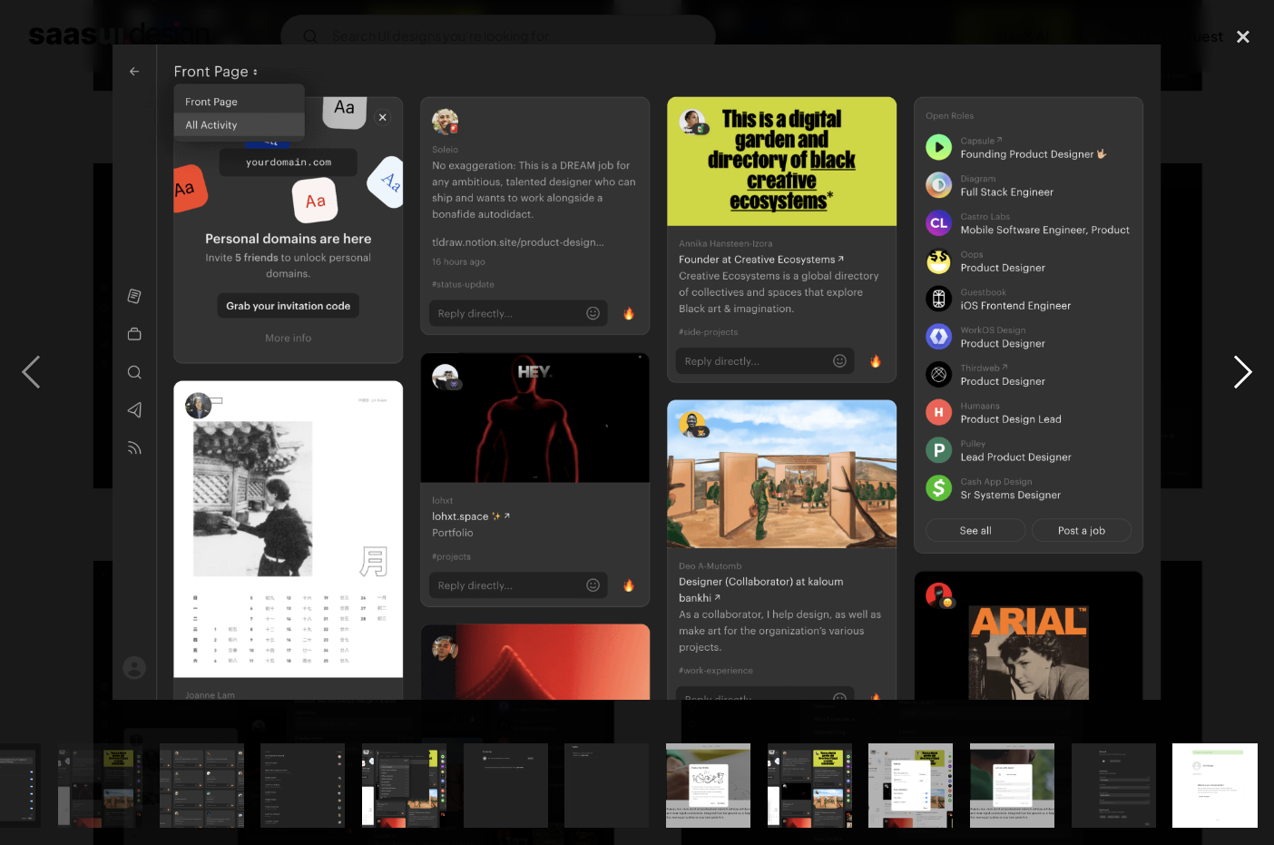
click at [1239, 365] on div "next image" at bounding box center [1243, 371] width 62 height 709
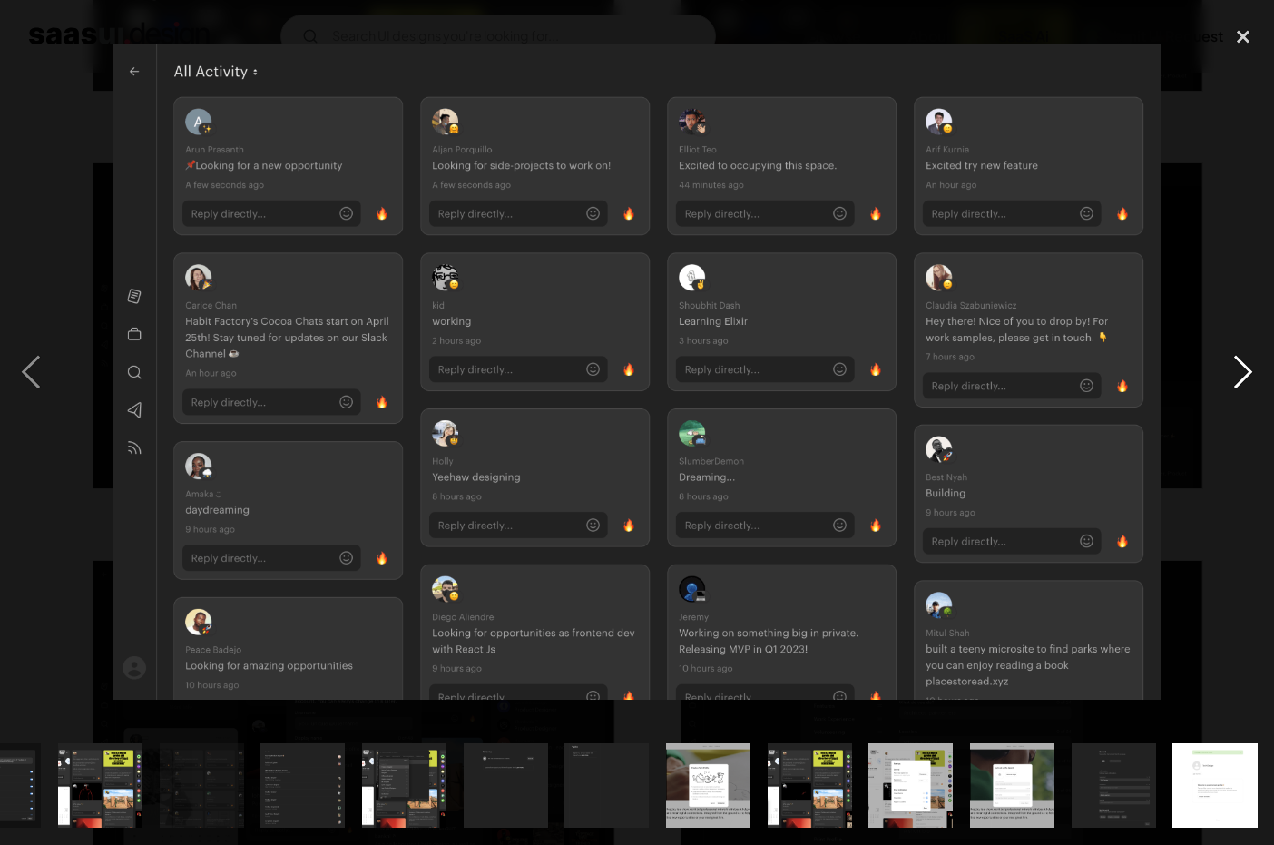
click at [1238, 365] on div "next image" at bounding box center [1243, 371] width 62 height 709
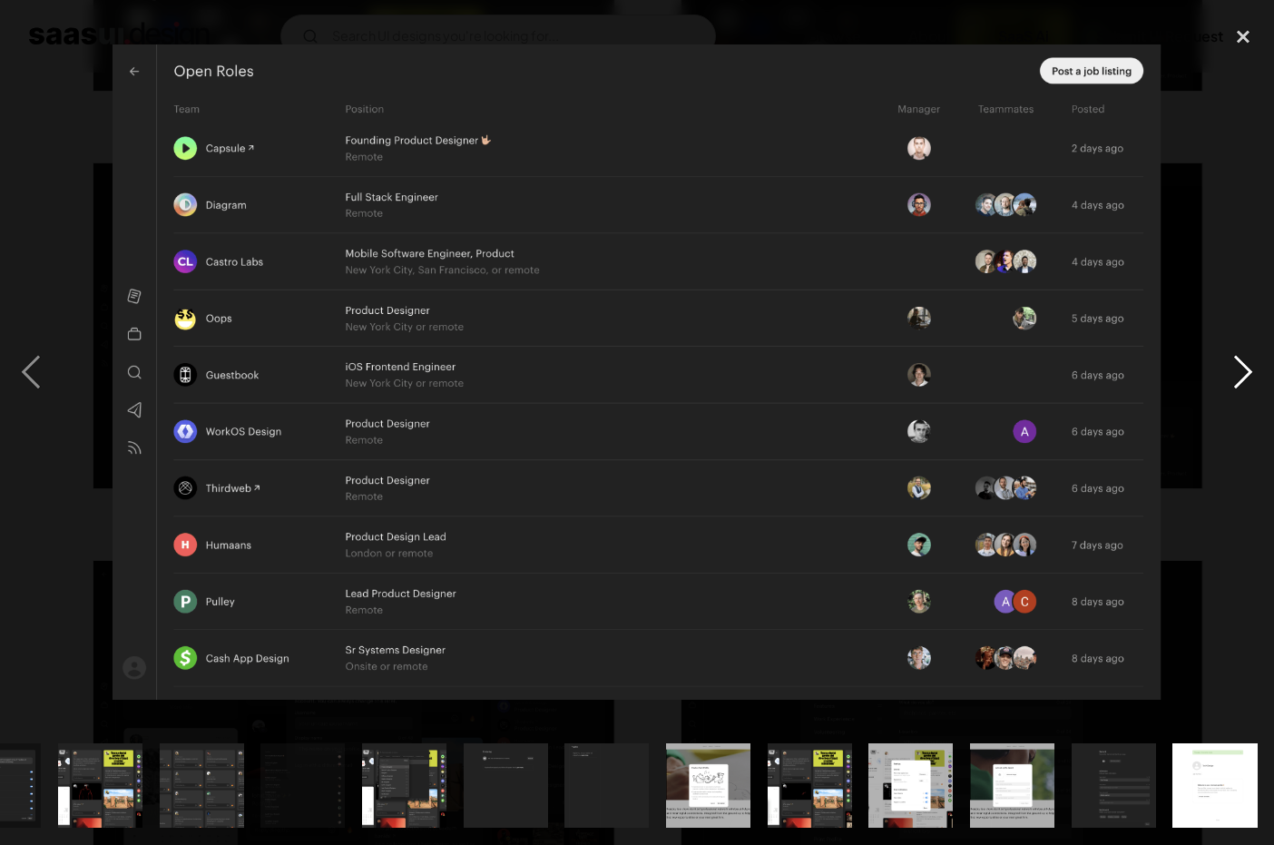
click at [1238, 365] on div "next image" at bounding box center [1243, 371] width 62 height 709
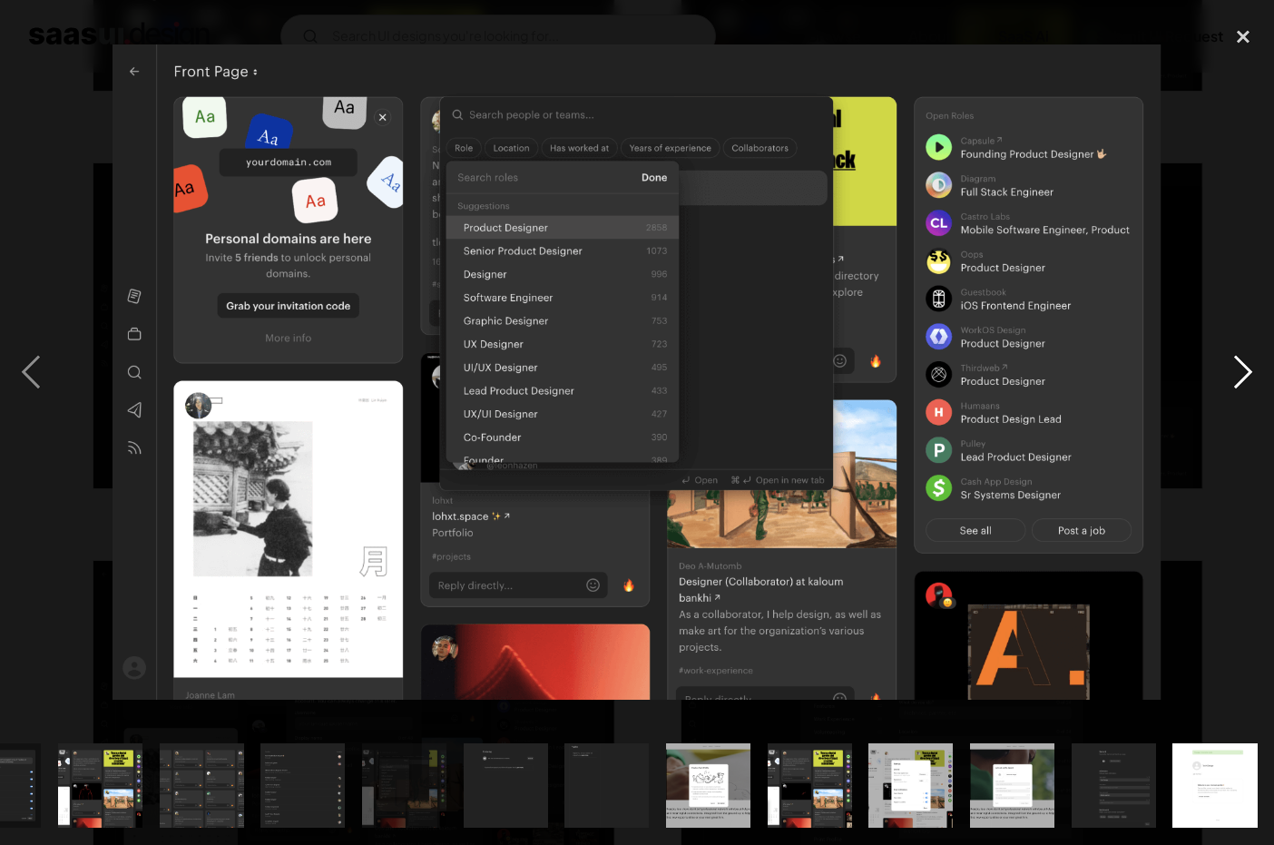
click at [1238, 365] on div "next image" at bounding box center [1243, 371] width 62 height 709
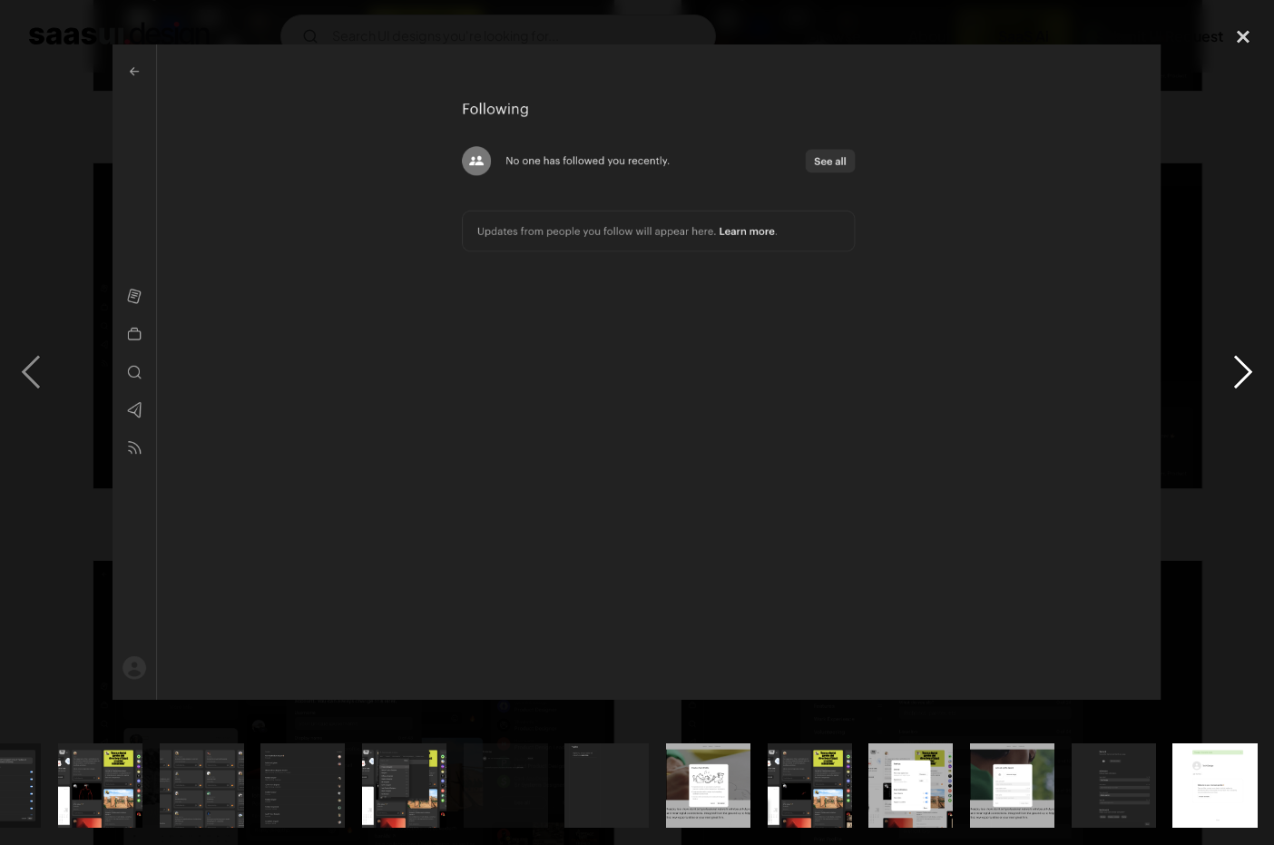
click at [1238, 365] on div "next image" at bounding box center [1243, 371] width 62 height 709
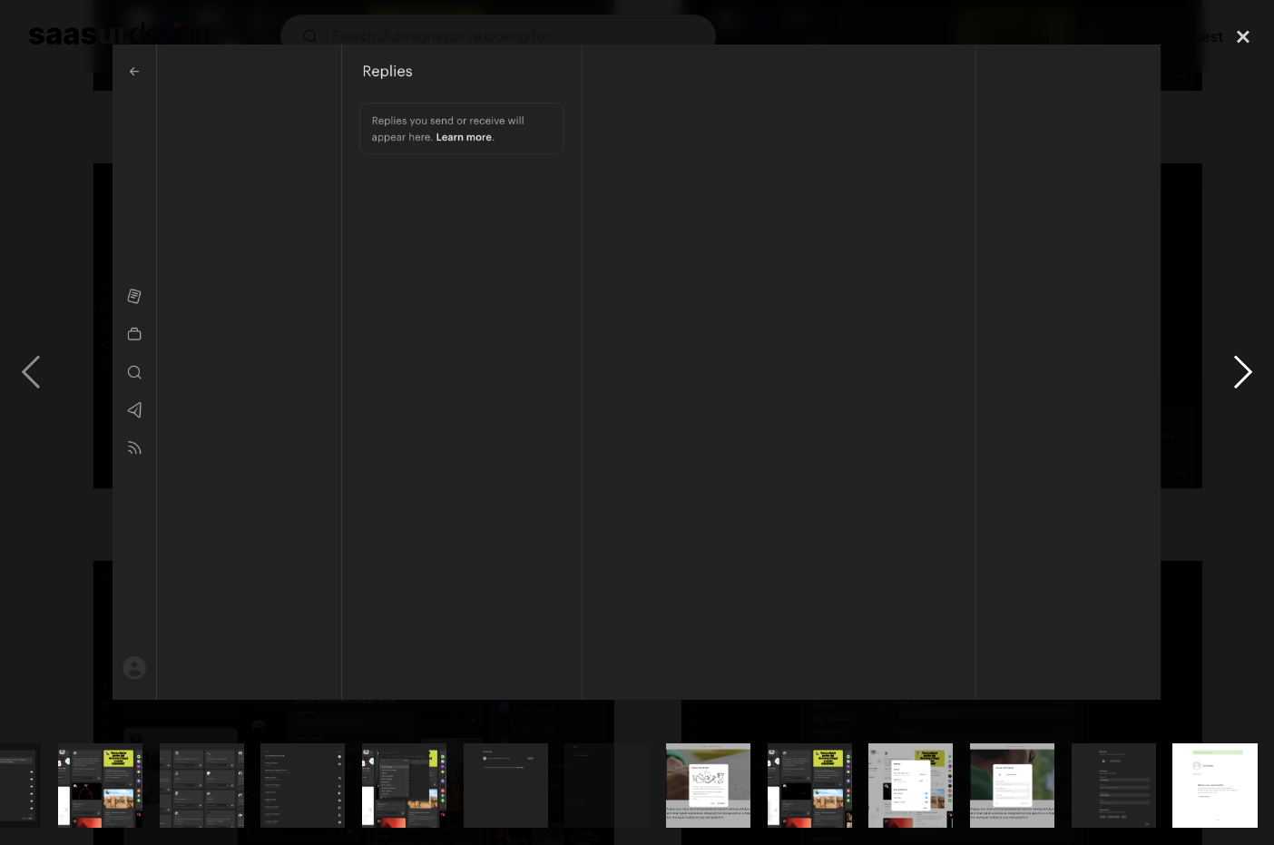
click at [1238, 365] on div "next image" at bounding box center [1243, 371] width 62 height 709
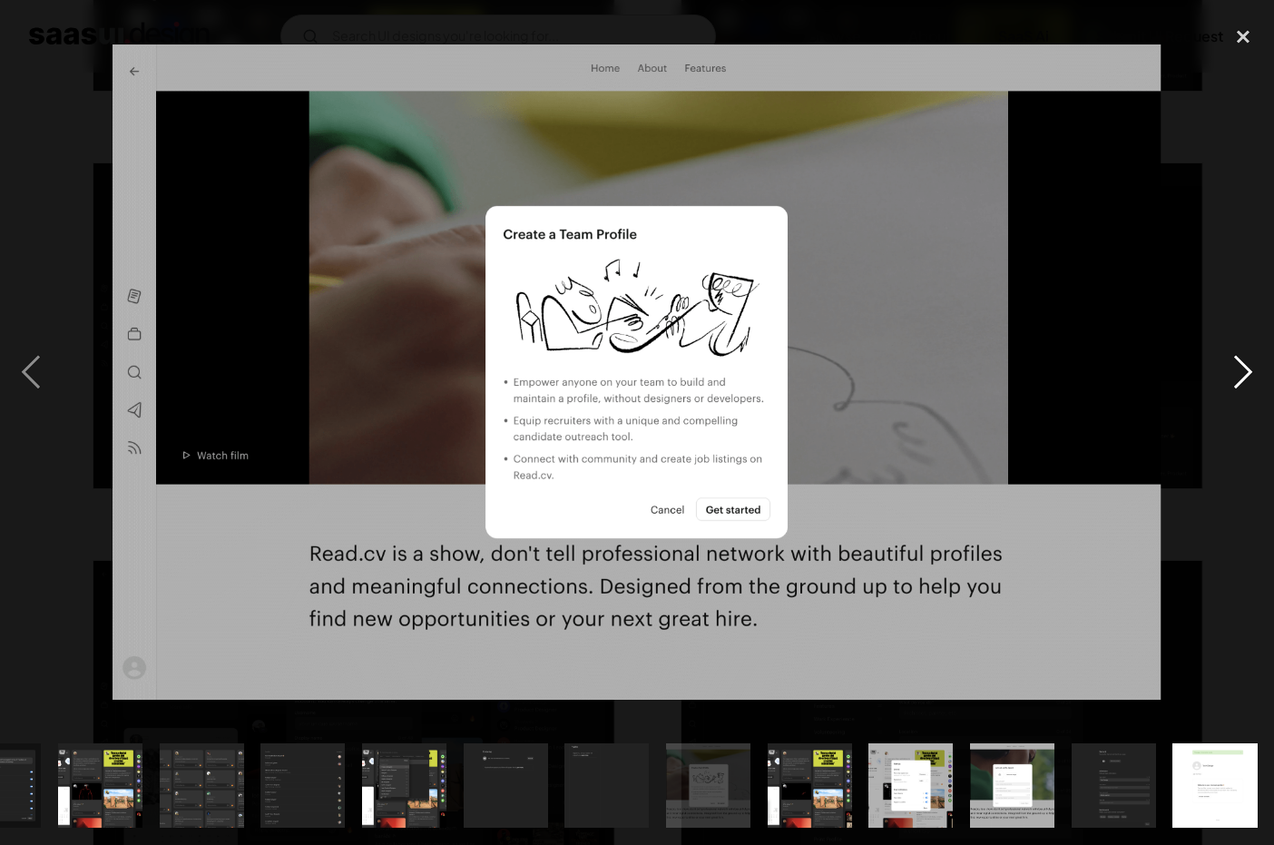
click at [1238, 365] on div "next image" at bounding box center [1243, 371] width 62 height 709
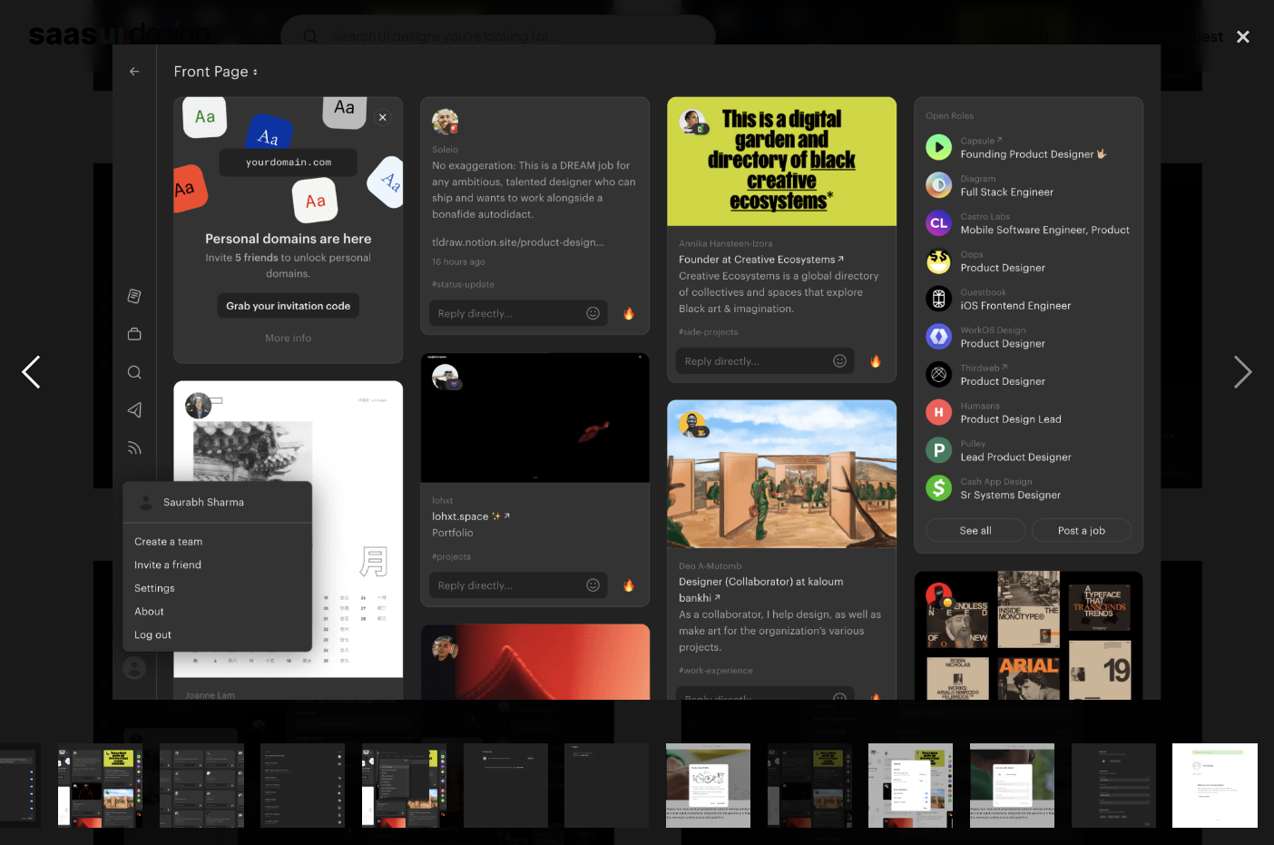
click at [42, 384] on div "previous image" at bounding box center [31, 371] width 62 height 709
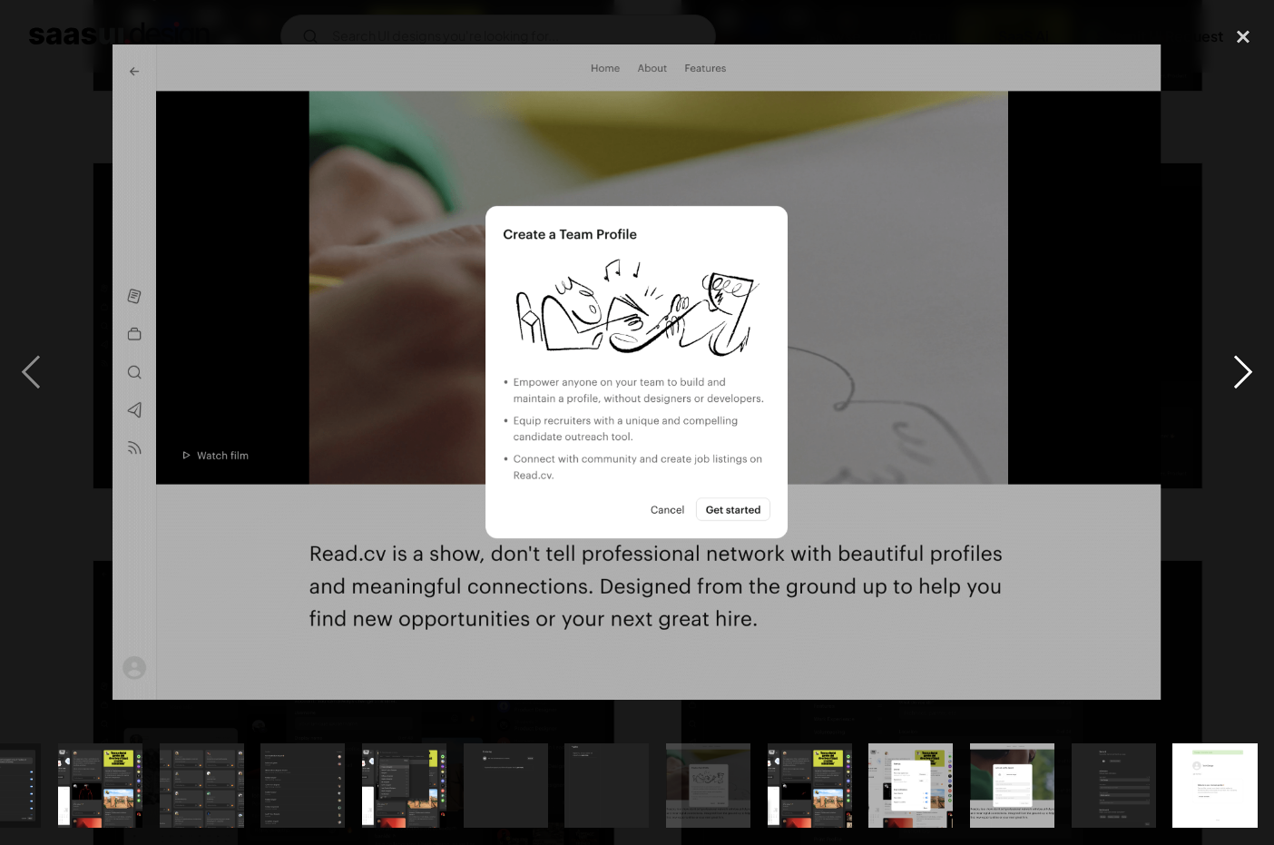
click at [1252, 390] on div "next image" at bounding box center [1243, 371] width 62 height 709
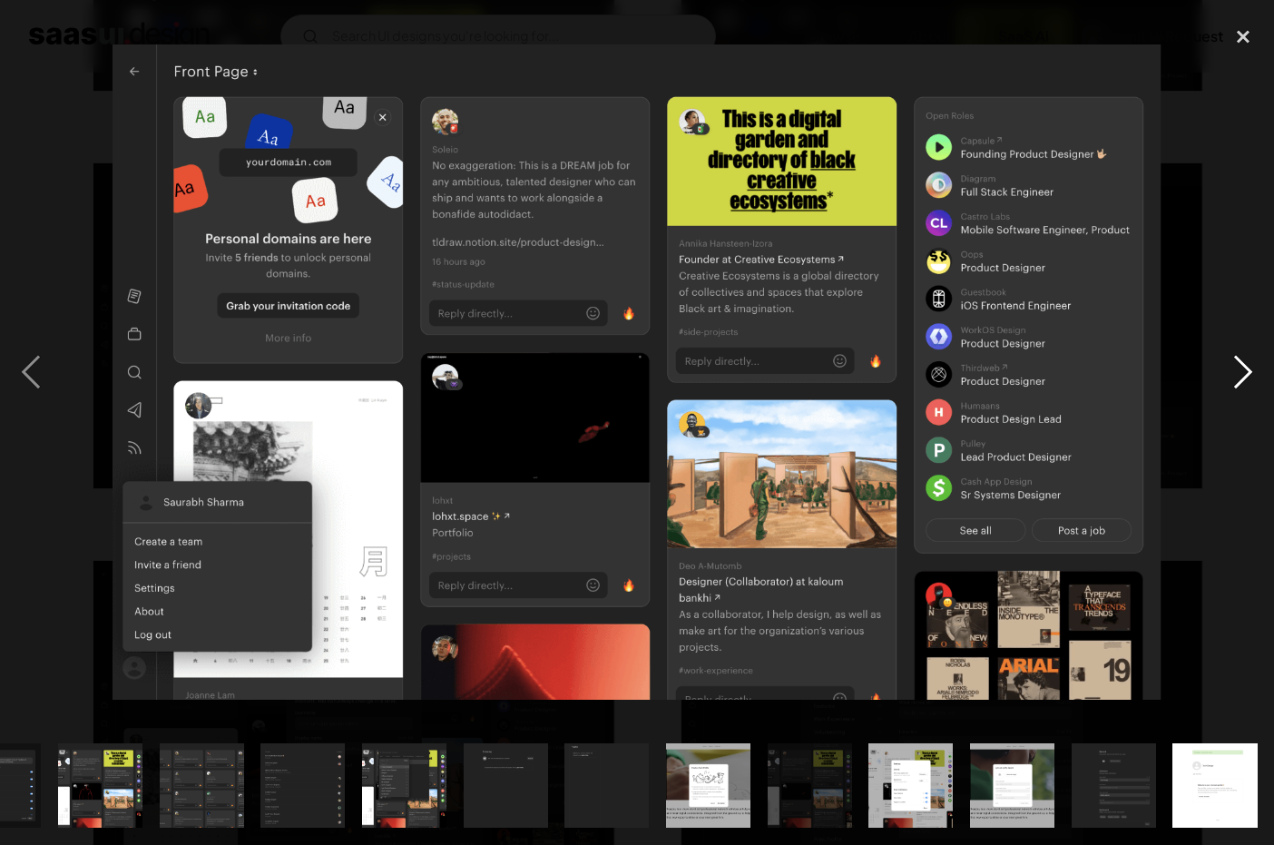
click at [1252, 390] on div "next image" at bounding box center [1243, 371] width 62 height 709
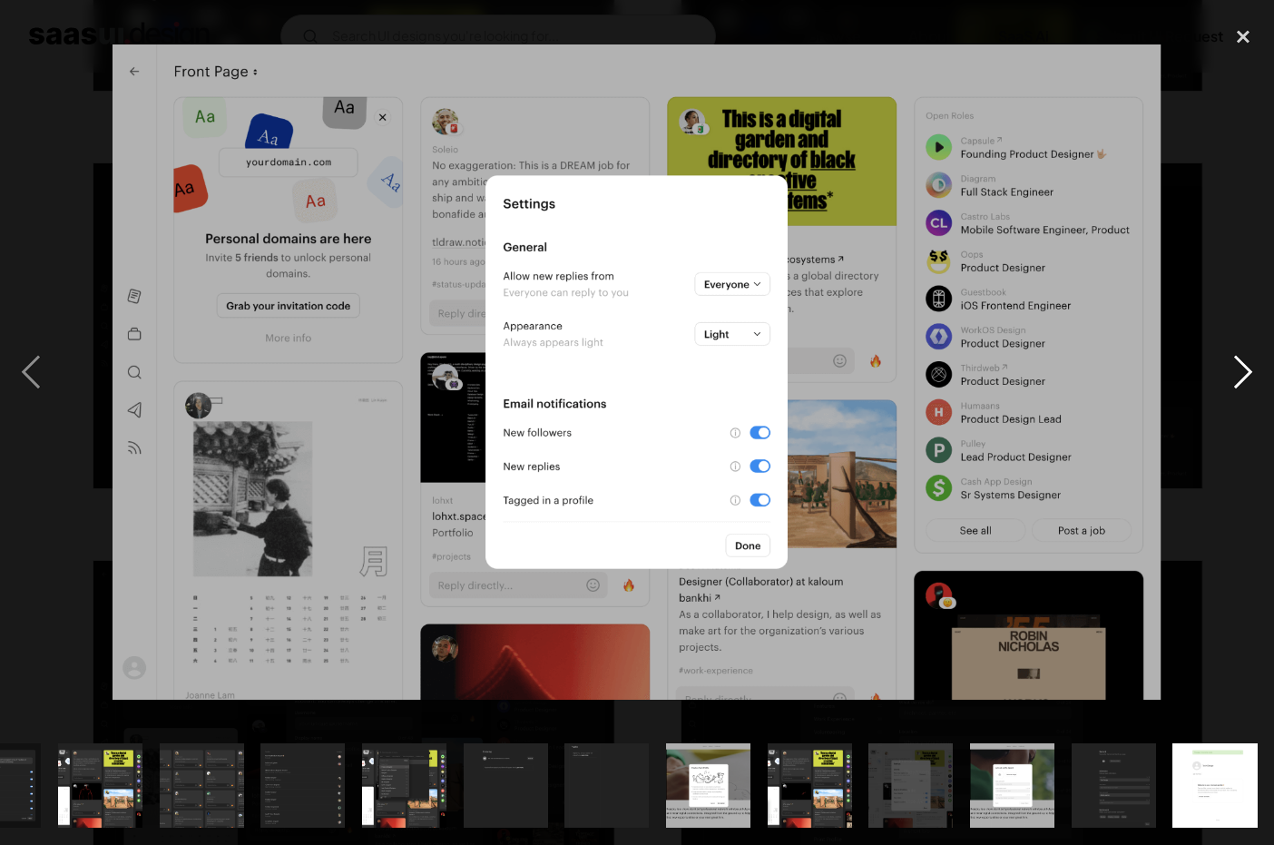
click at [1252, 381] on div "next image" at bounding box center [1243, 371] width 62 height 709
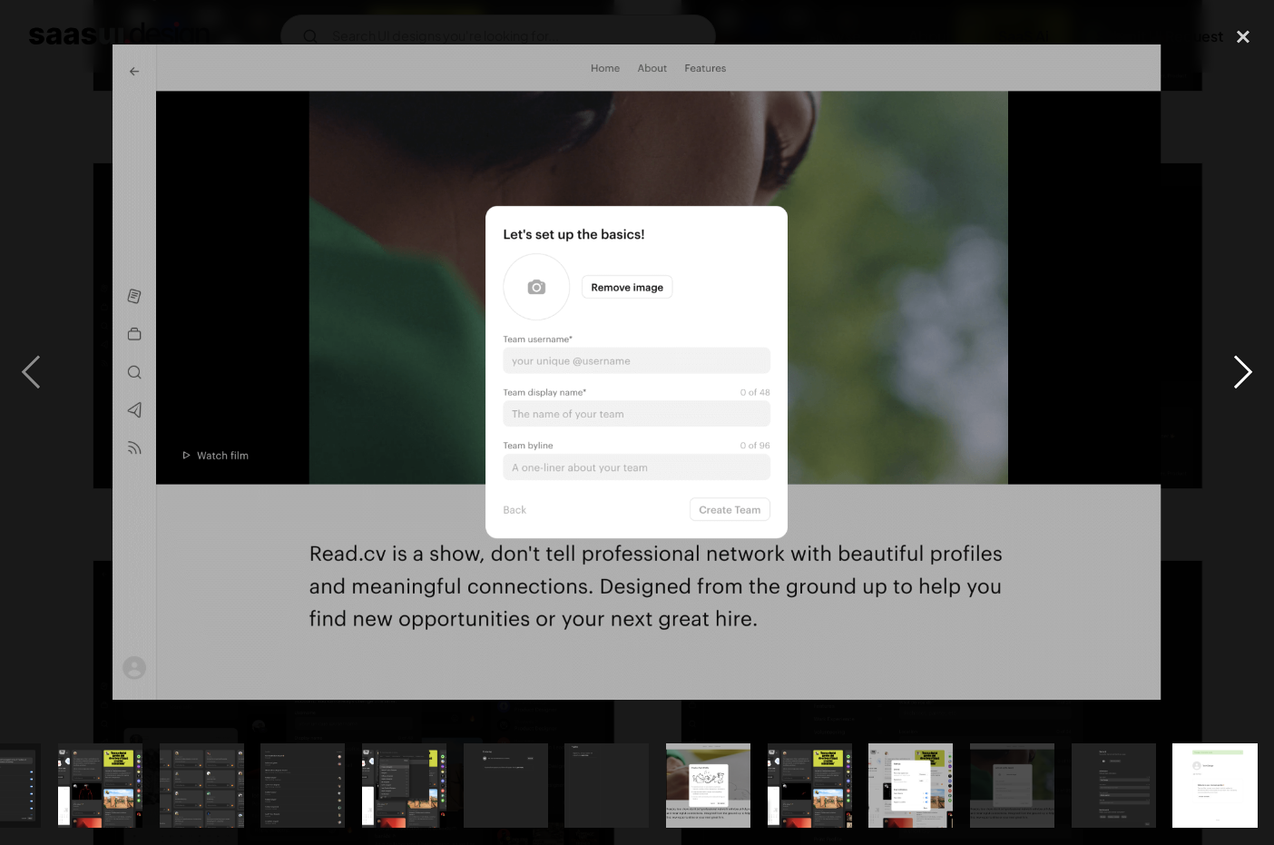
click at [1252, 381] on div "next image" at bounding box center [1243, 371] width 62 height 709
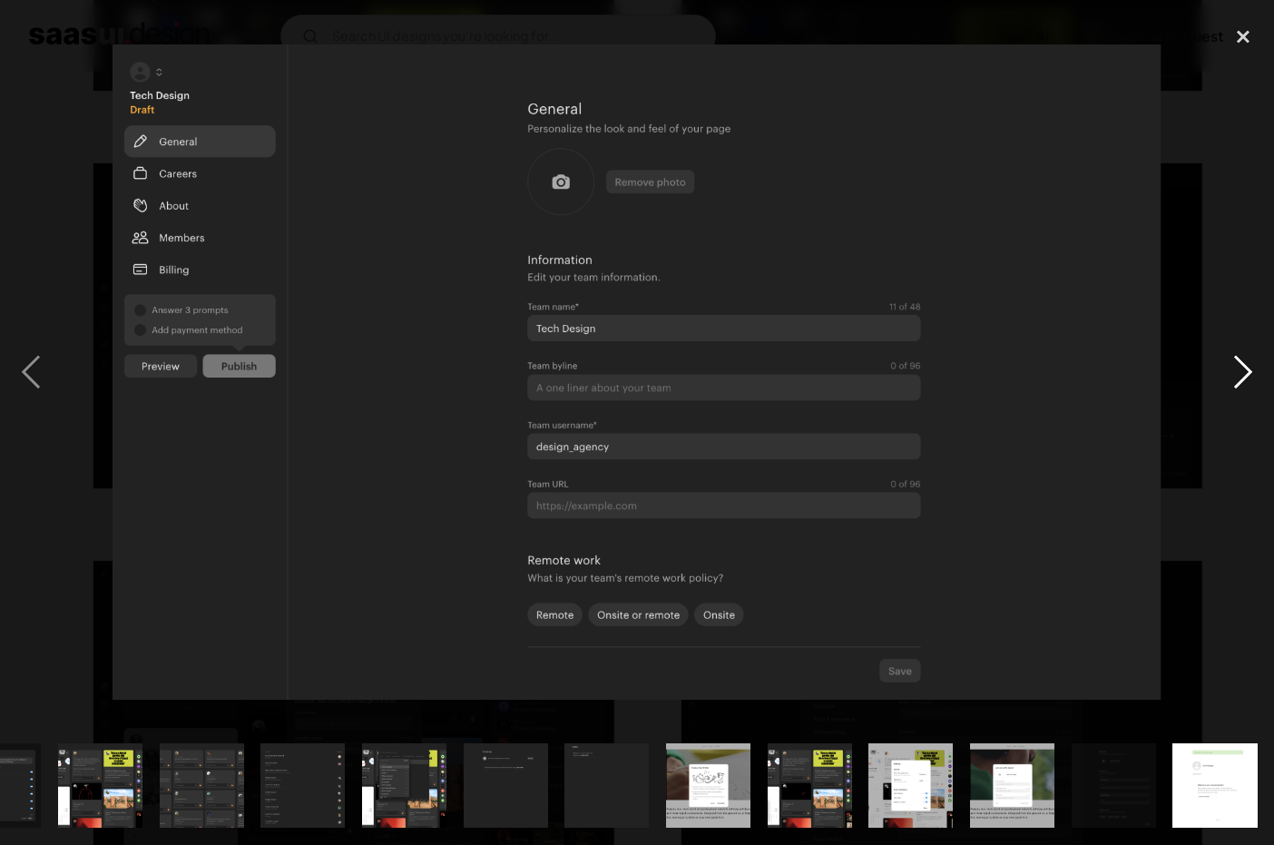
click at [1252, 381] on div "next image" at bounding box center [1243, 371] width 62 height 709
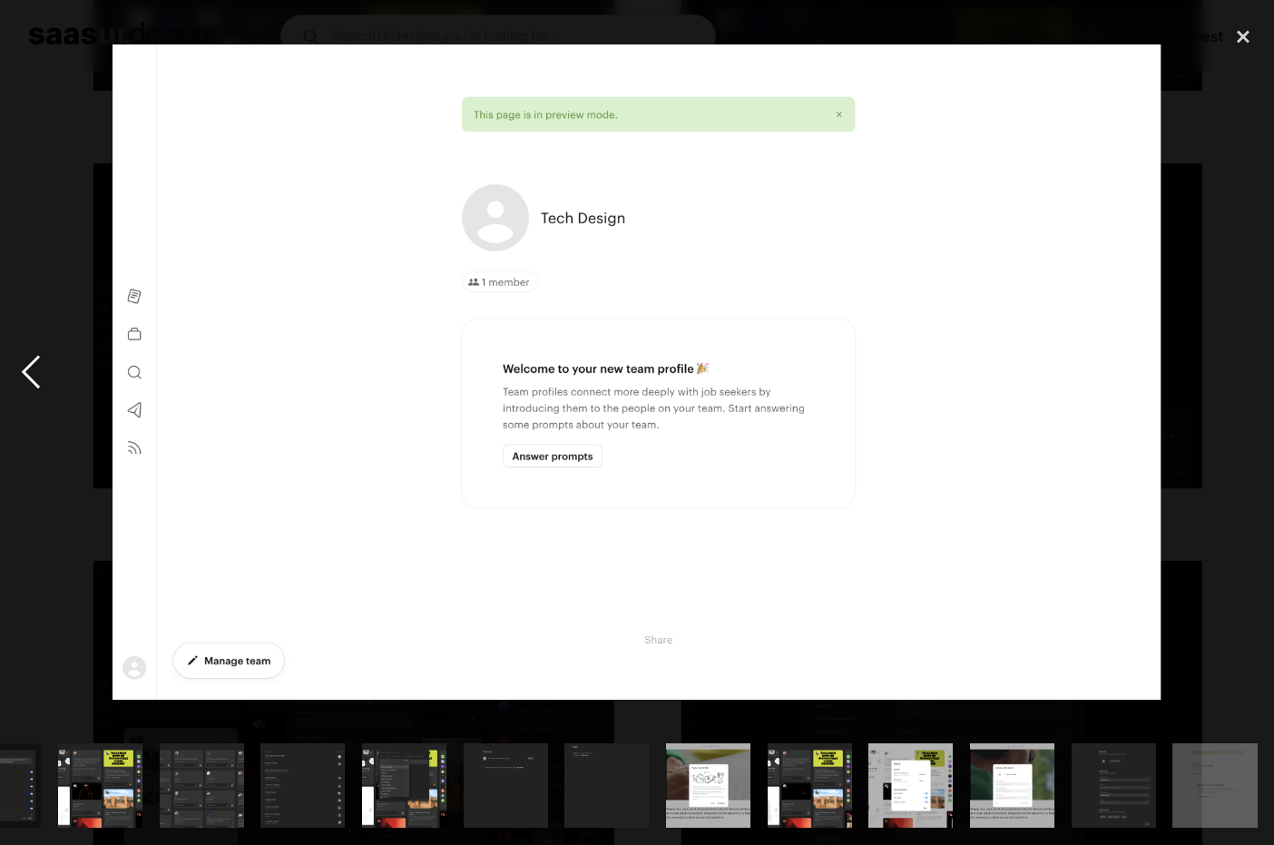
click at [33, 390] on div "previous image" at bounding box center [31, 371] width 62 height 709
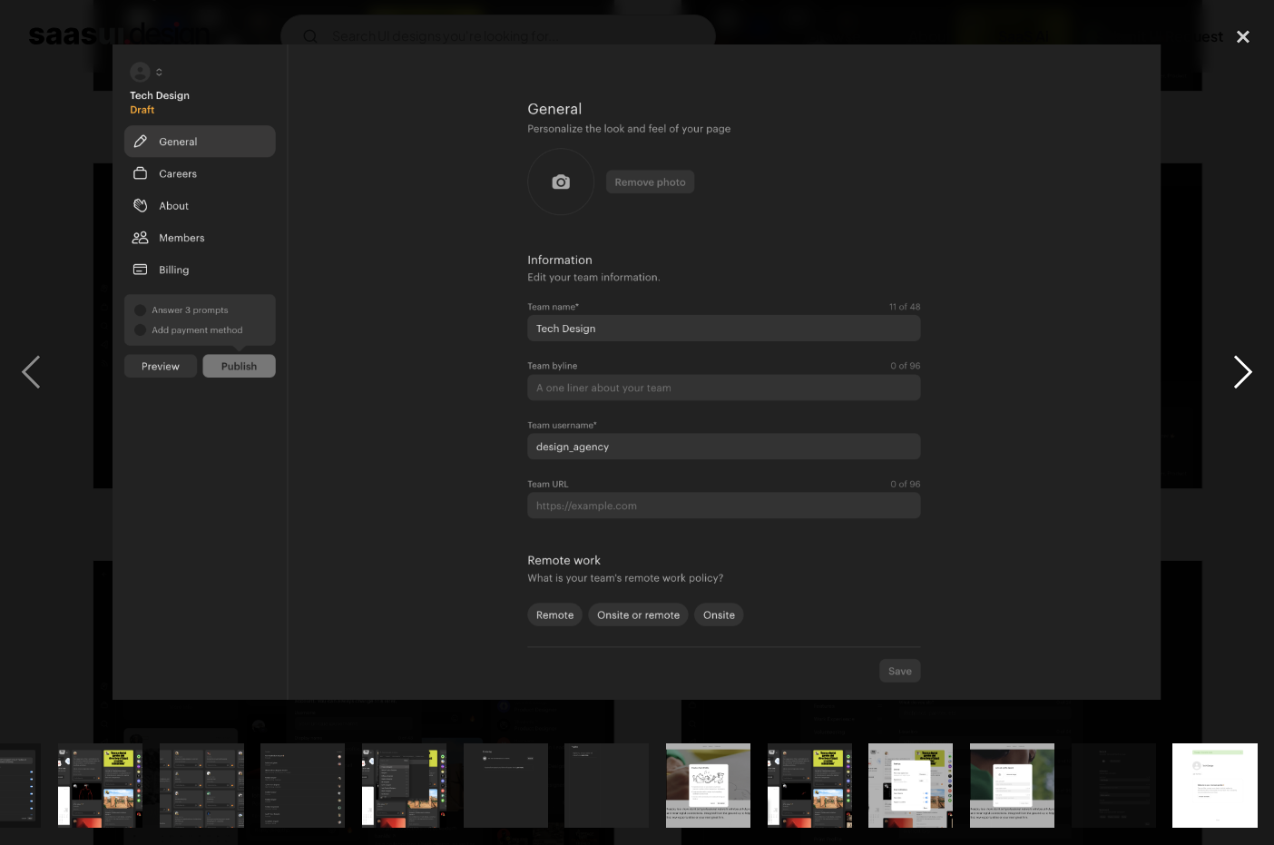
click at [1227, 359] on div "next image" at bounding box center [1243, 371] width 62 height 709
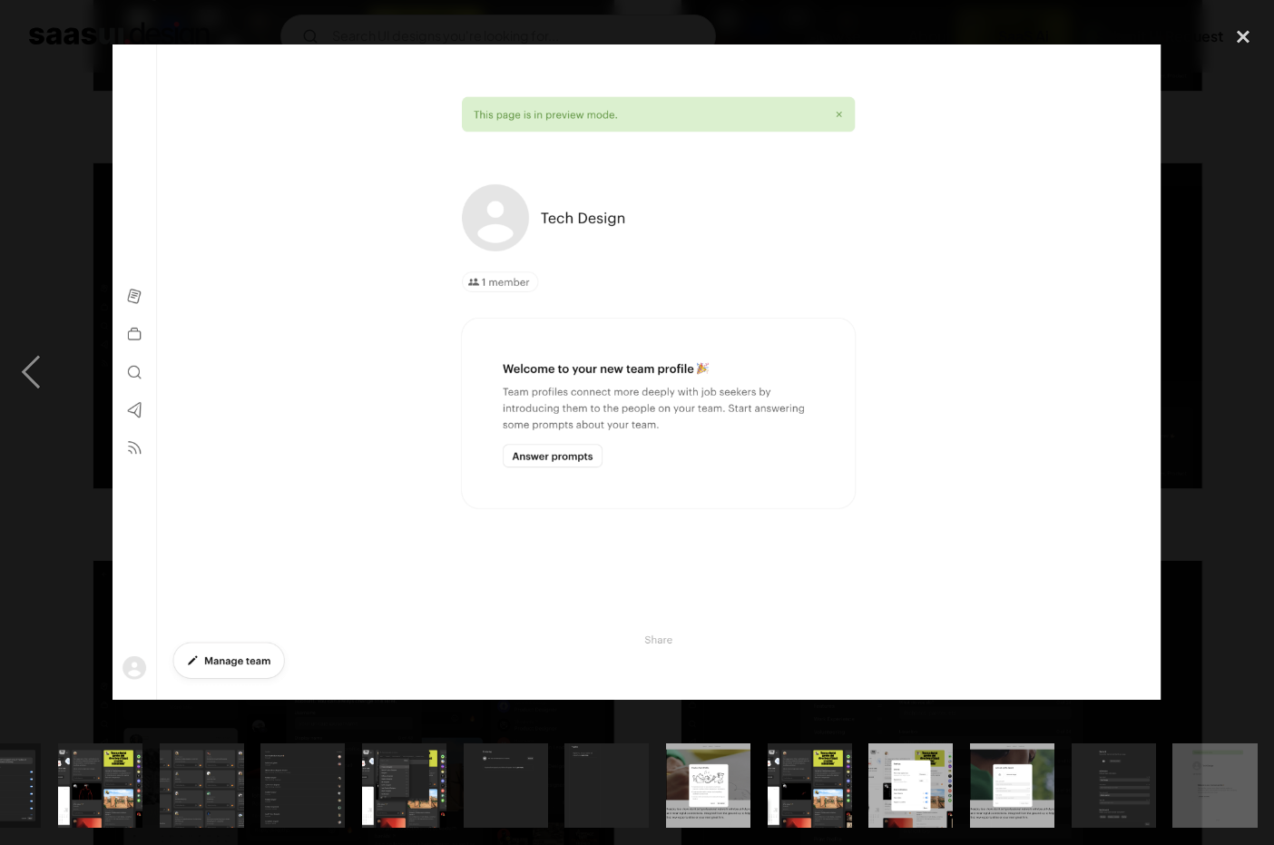
click at [1227, 359] on div "next image" at bounding box center [1243, 371] width 62 height 709
click at [1241, 33] on div "close lightbox" at bounding box center [1243, 37] width 62 height 40
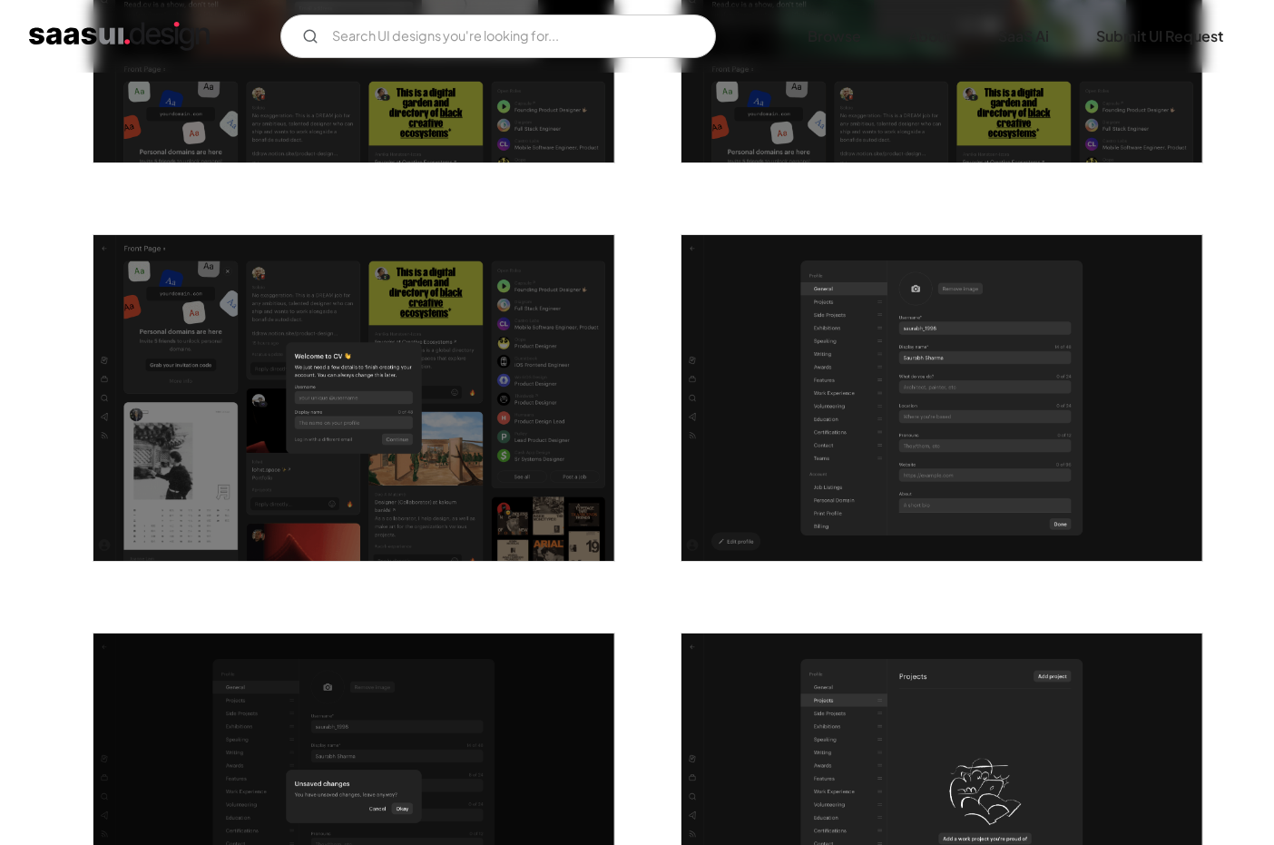
scroll to position [760, 0]
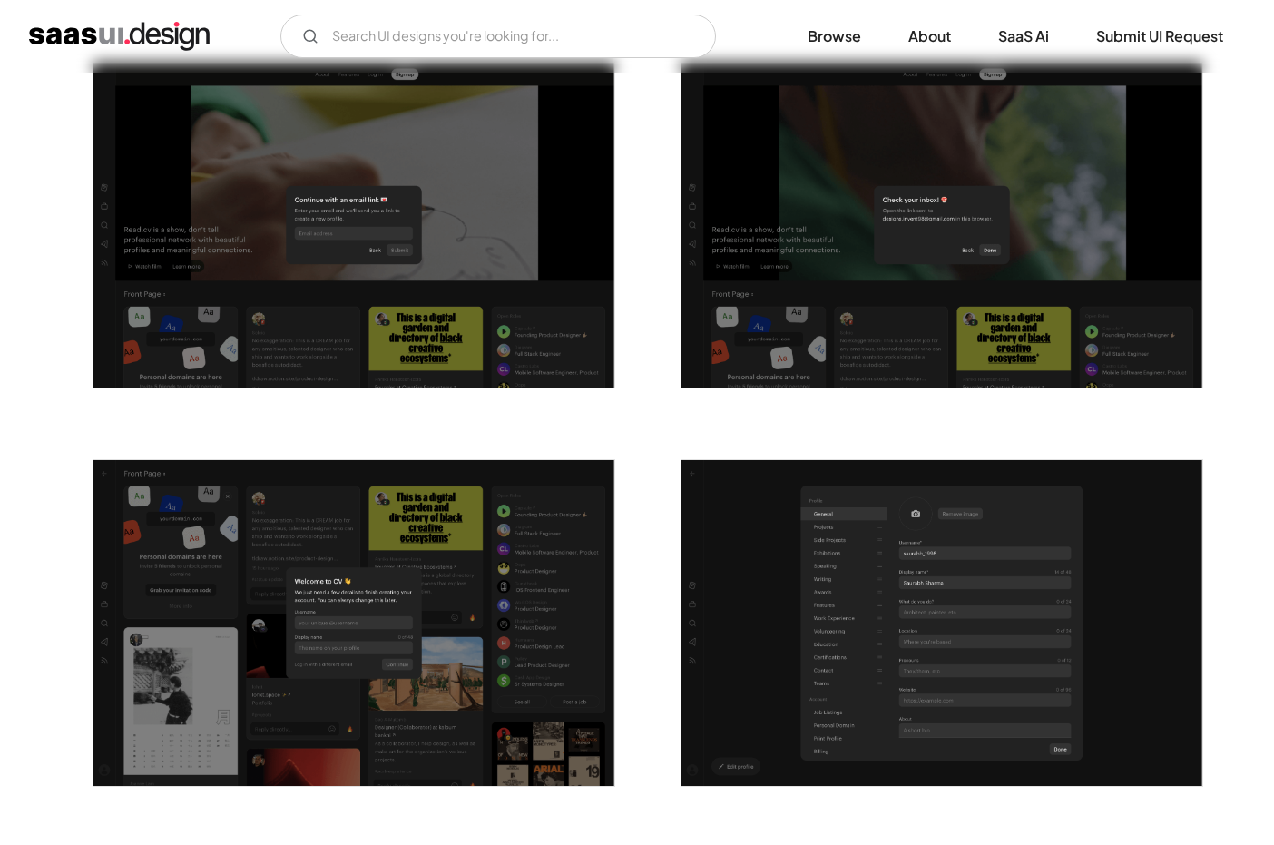
click at [748, 368] on img "open lightbox" at bounding box center [941, 226] width 521 height 326
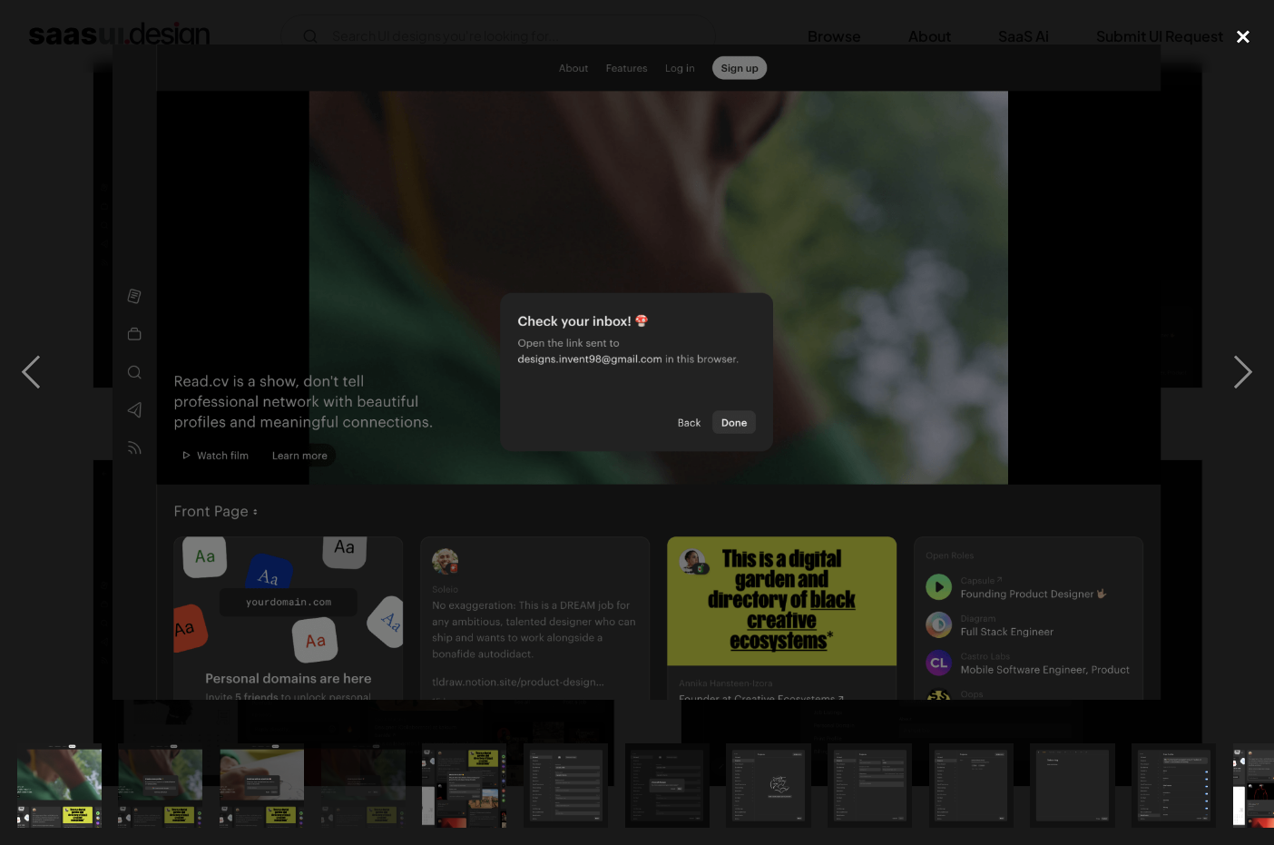
click at [1244, 34] on div "close lightbox" at bounding box center [1243, 37] width 62 height 40
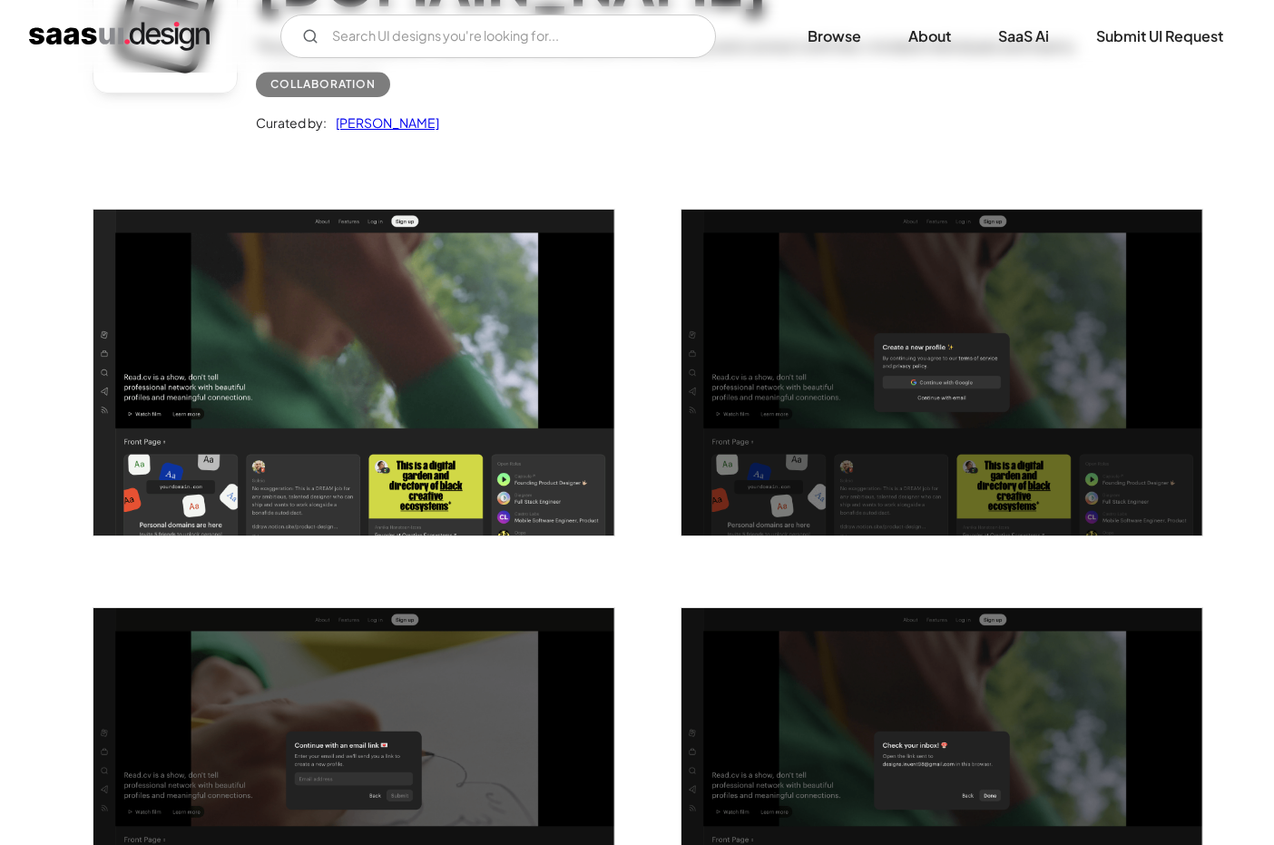
scroll to position [220, 0]
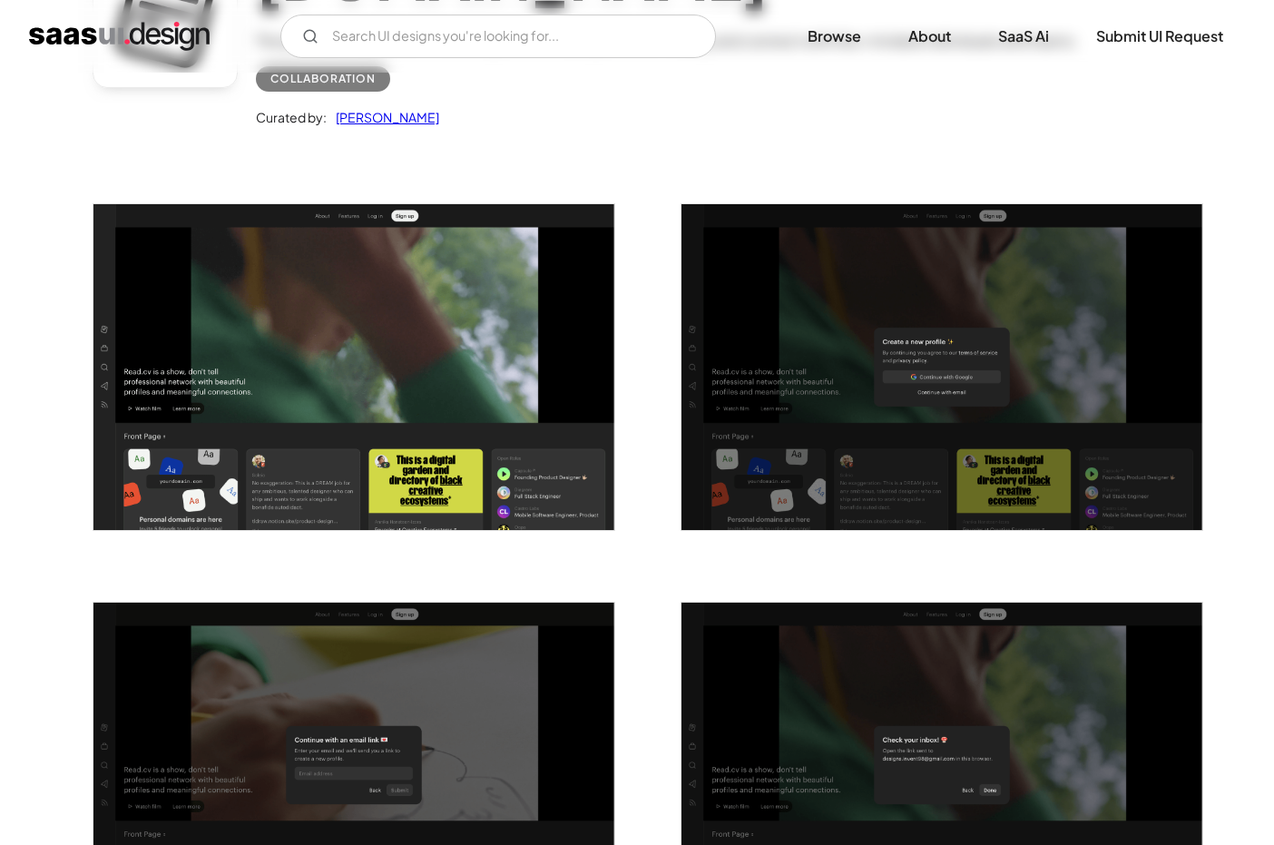
click at [306, 695] on img "open lightbox" at bounding box center [353, 765] width 521 height 326
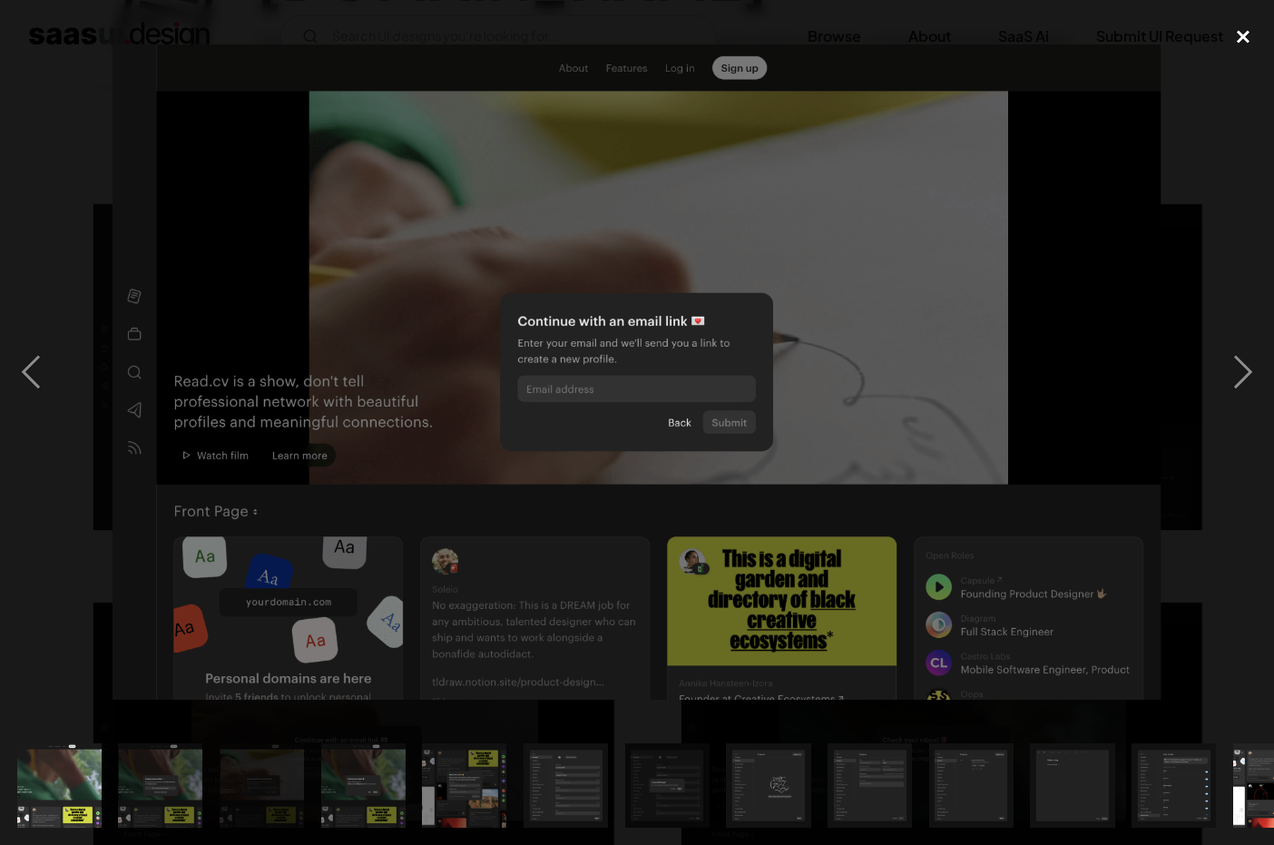
click at [1253, 35] on div "close lightbox" at bounding box center [1243, 37] width 62 height 40
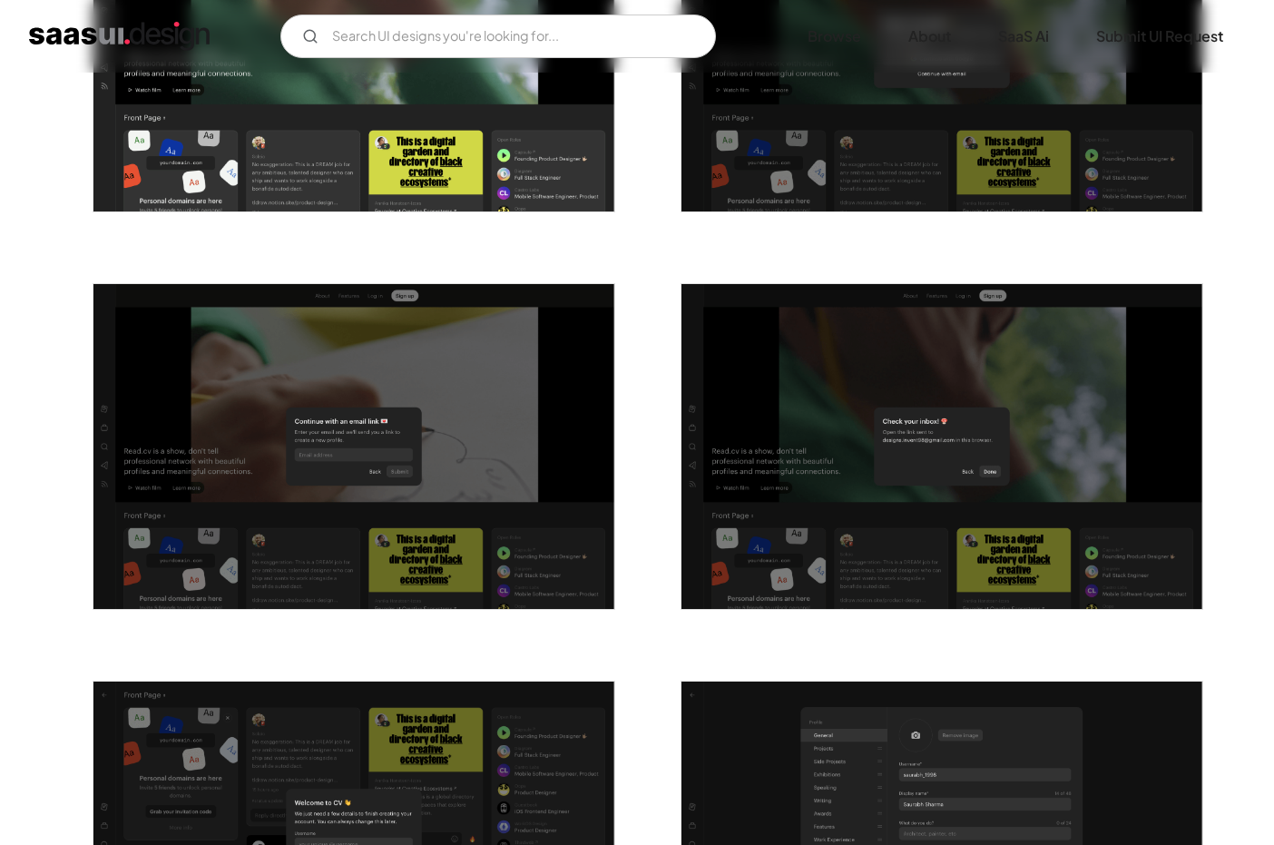
scroll to position [41, 0]
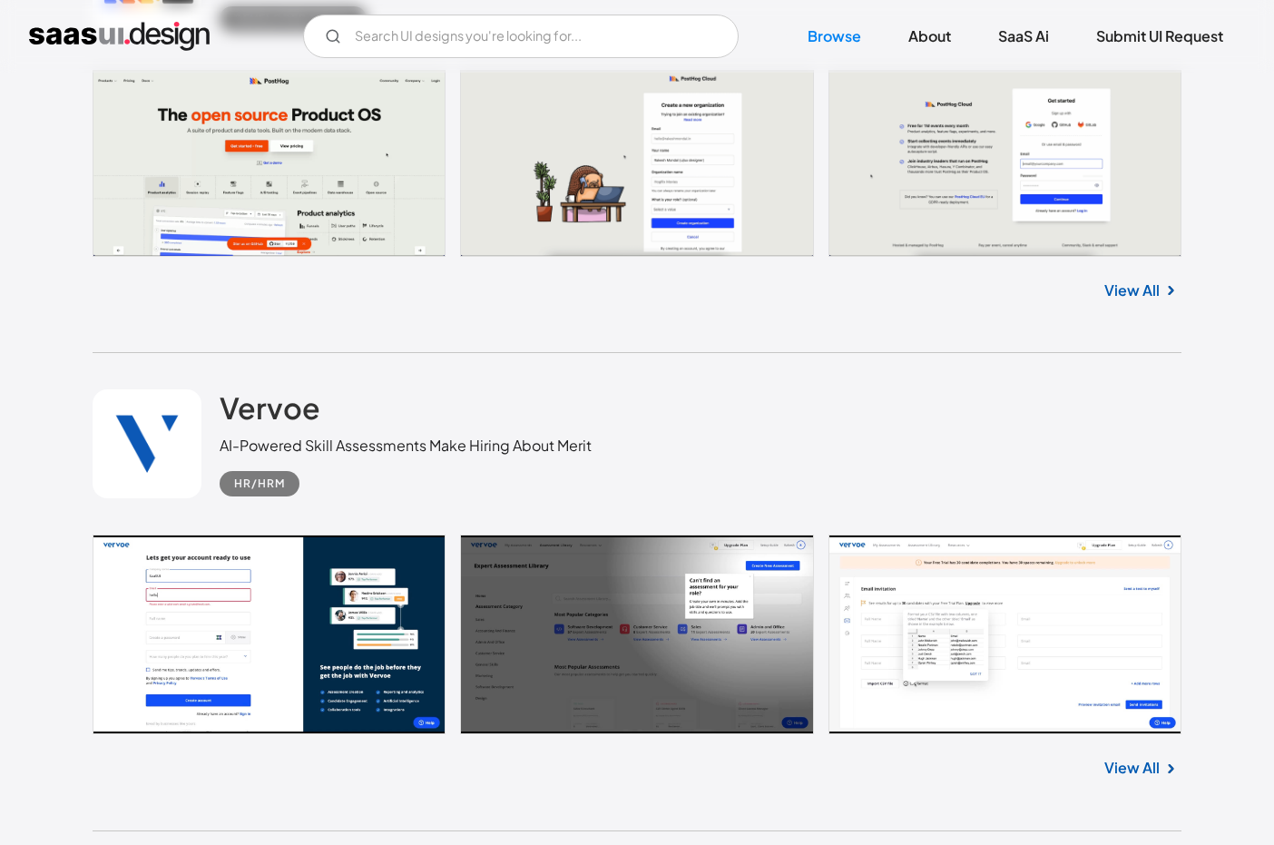
scroll to position [6977, 0]
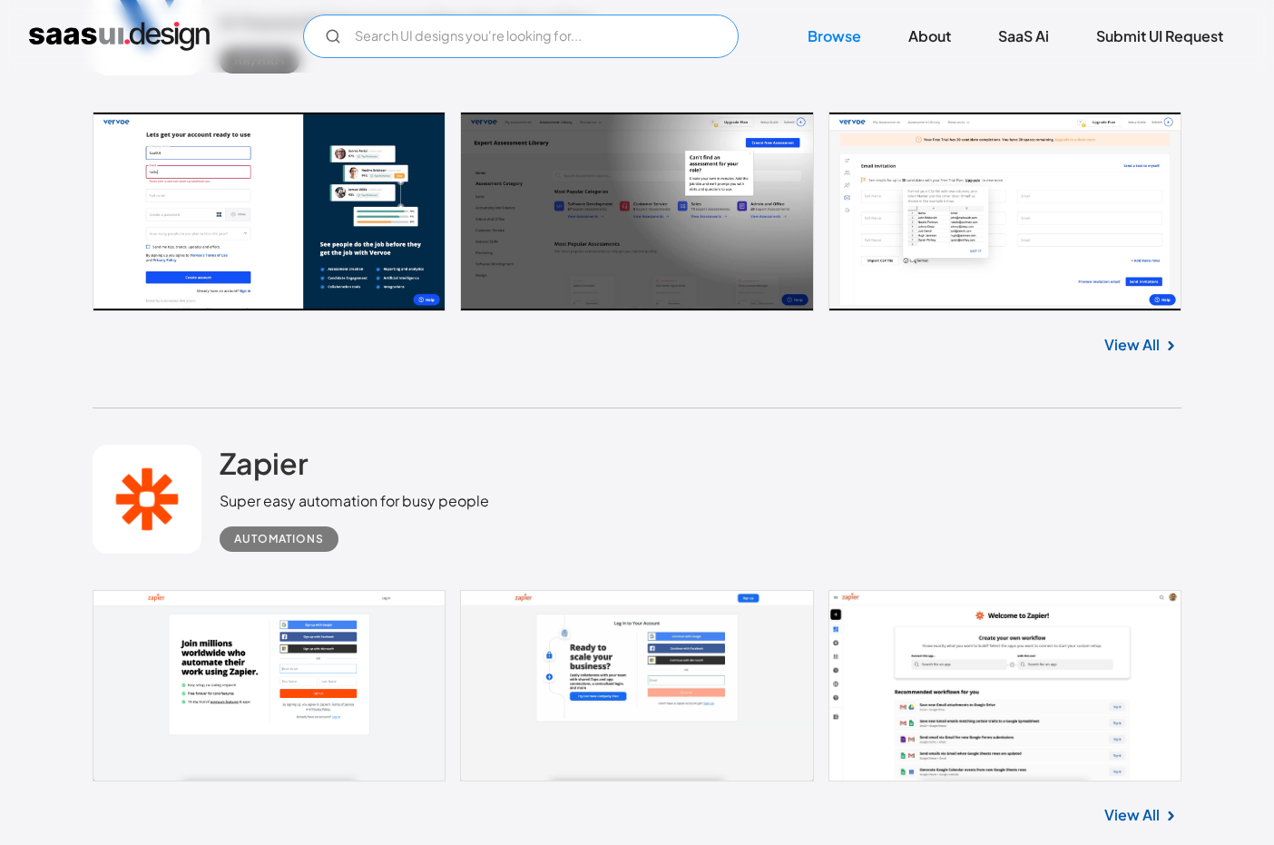
click at [531, 44] on input "Email Form" at bounding box center [520, 37] width 435 height 44
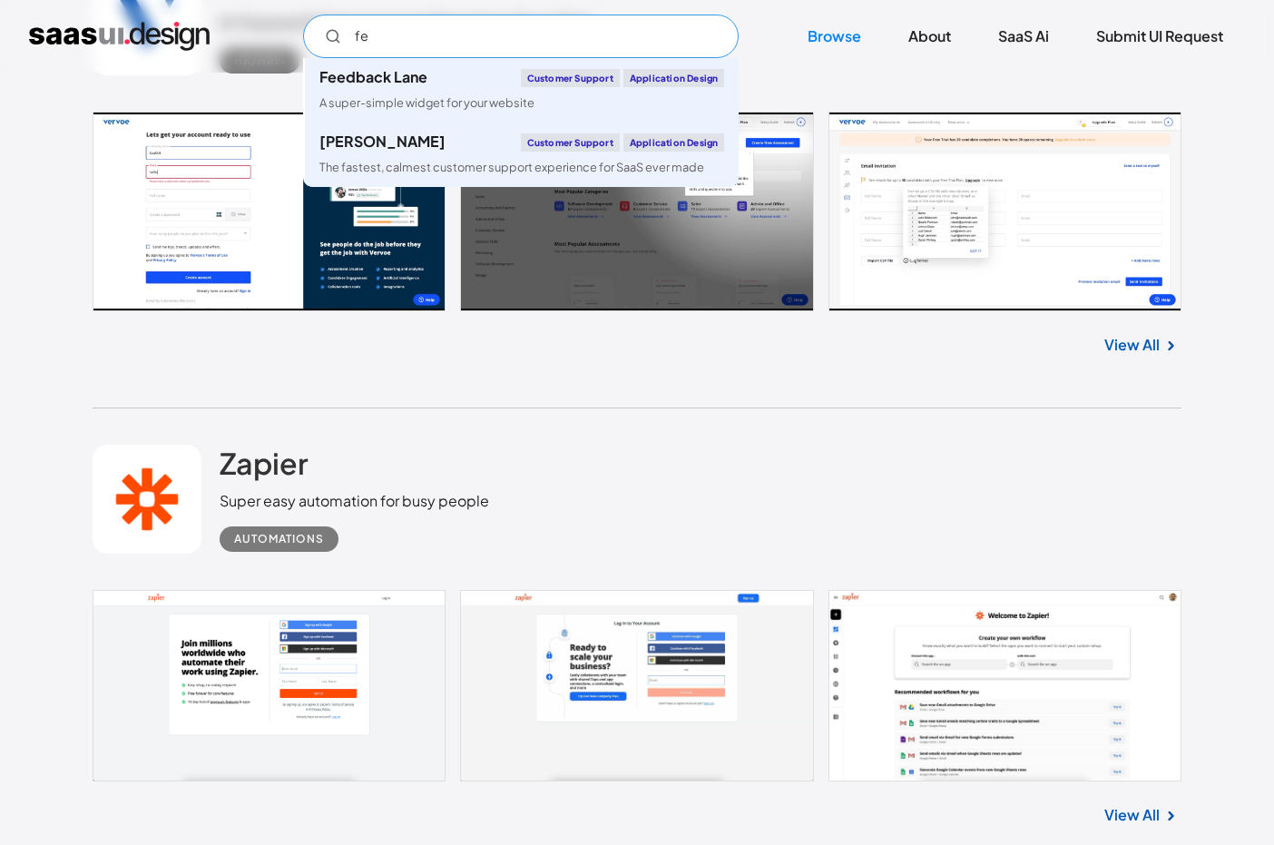
type input "f"
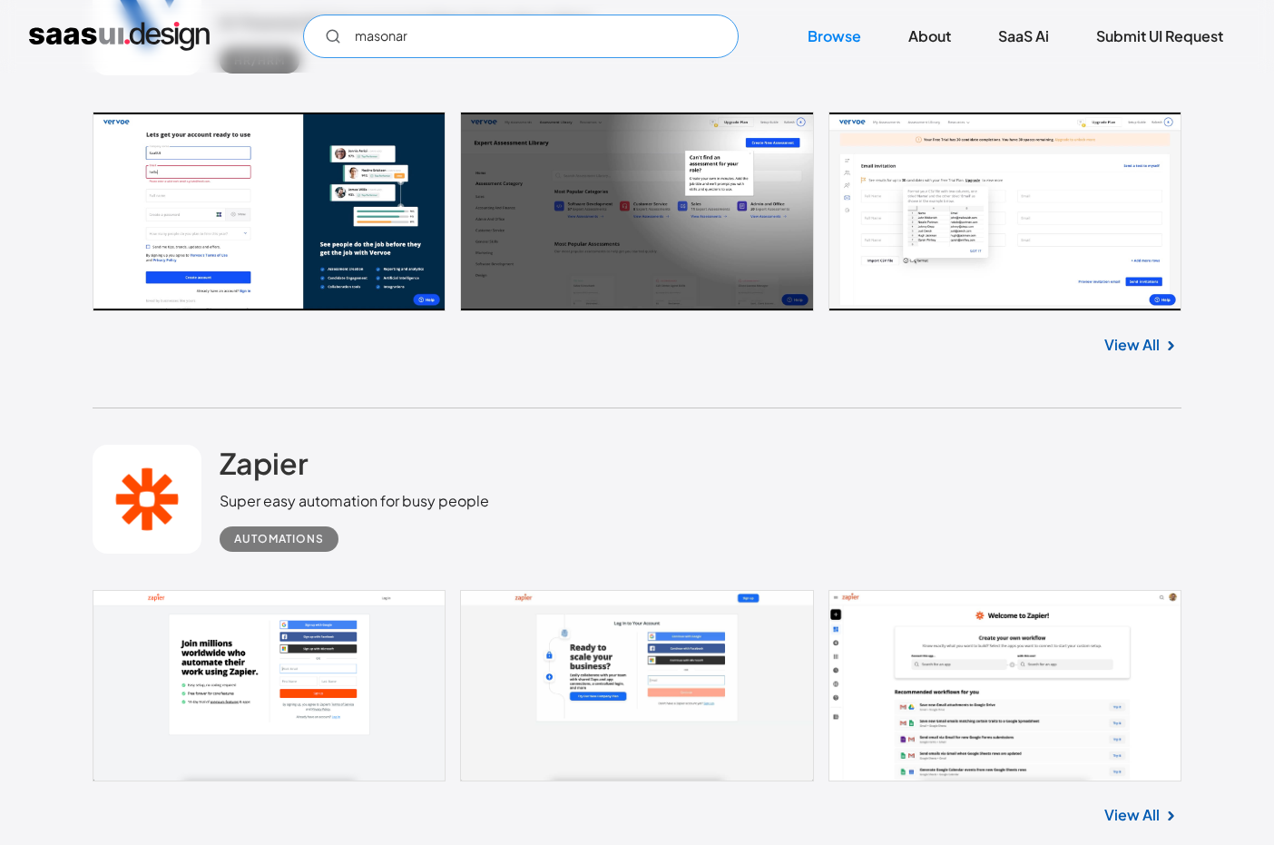
type input "masonary"
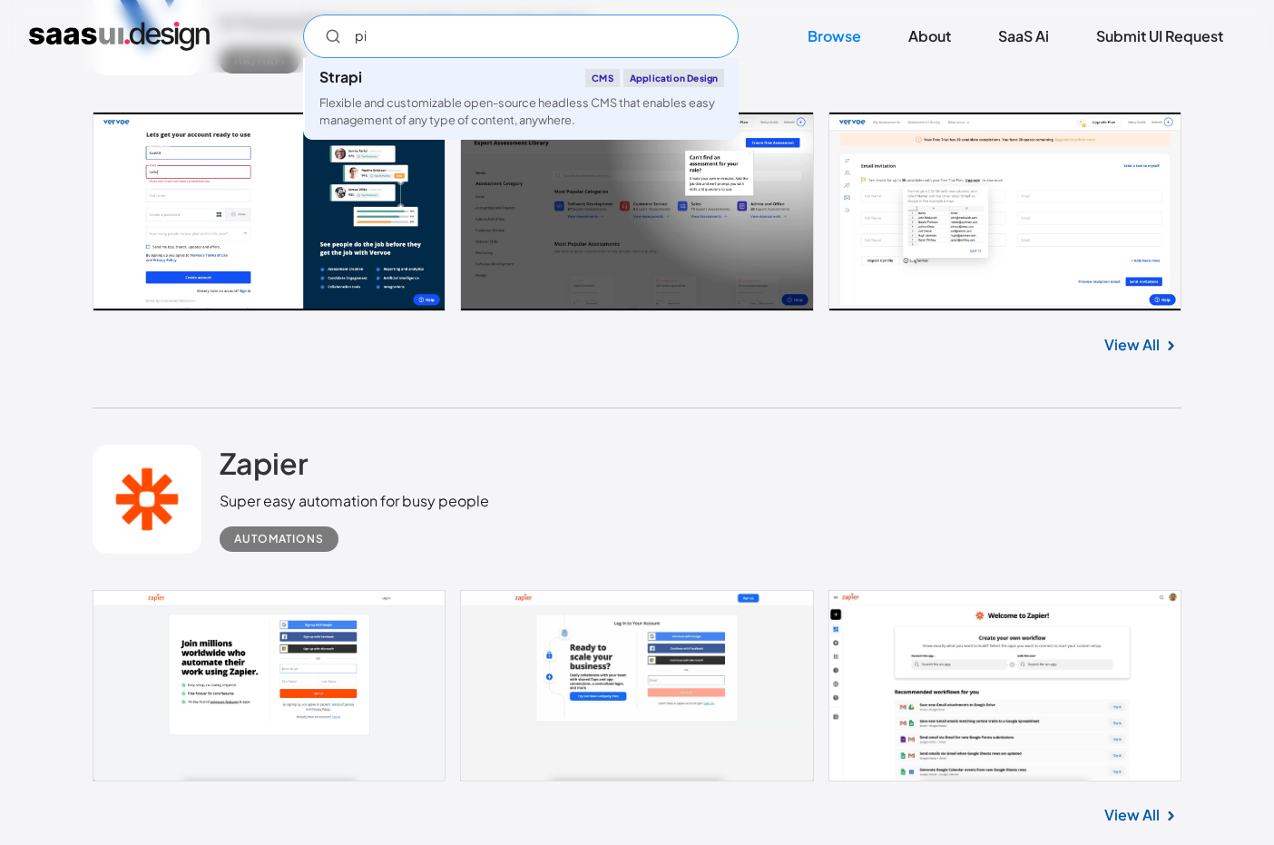
type input "p"
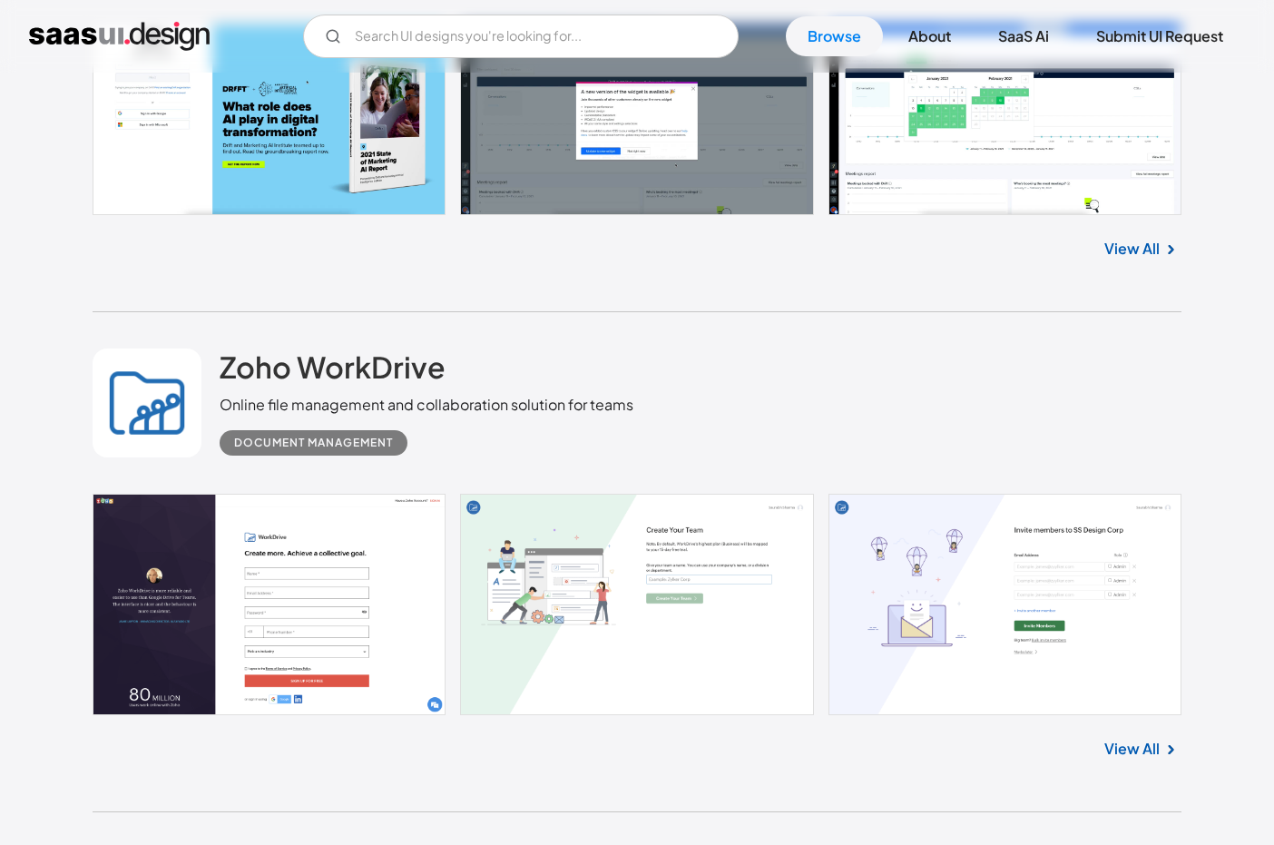
scroll to position [11276, 0]
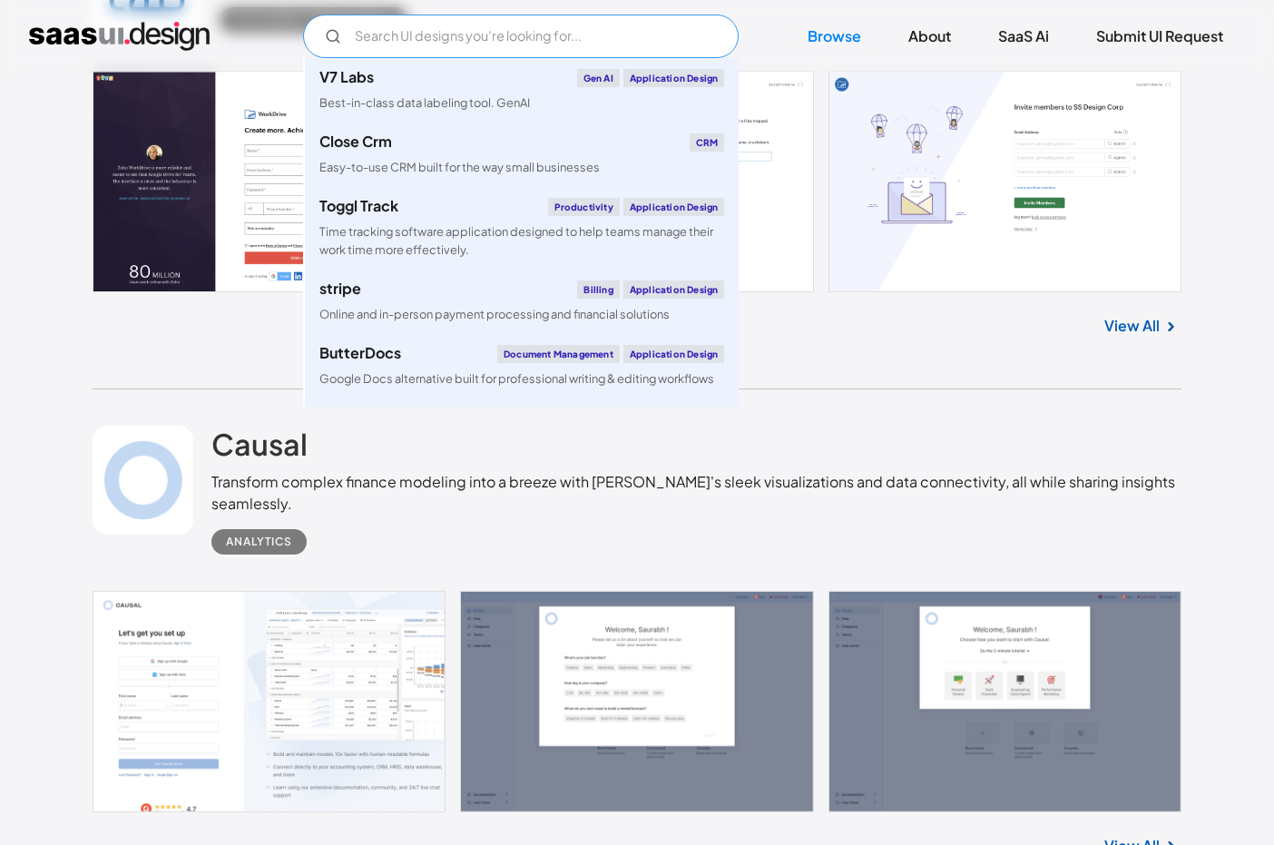
click at [511, 34] on input "Email Form" at bounding box center [520, 37] width 435 height 44
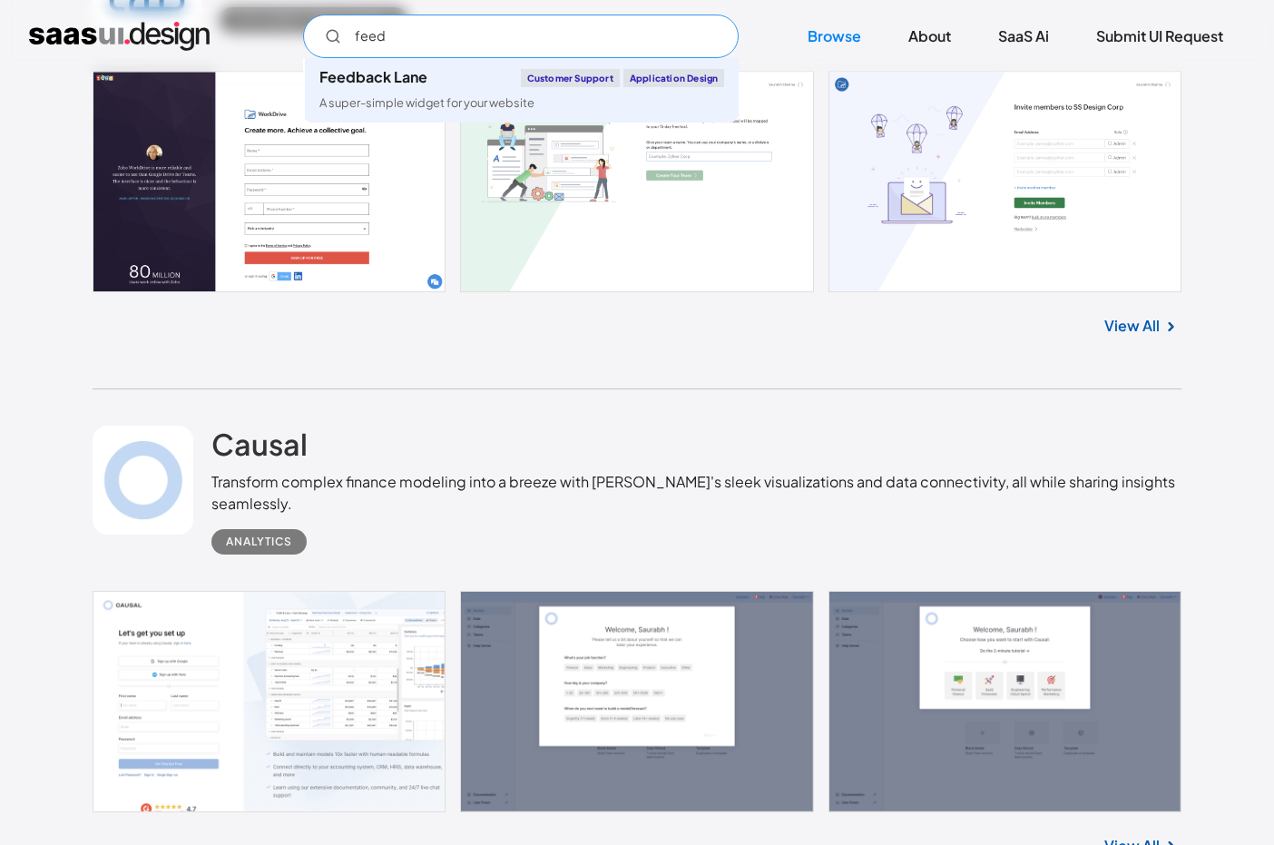
type input "feed"
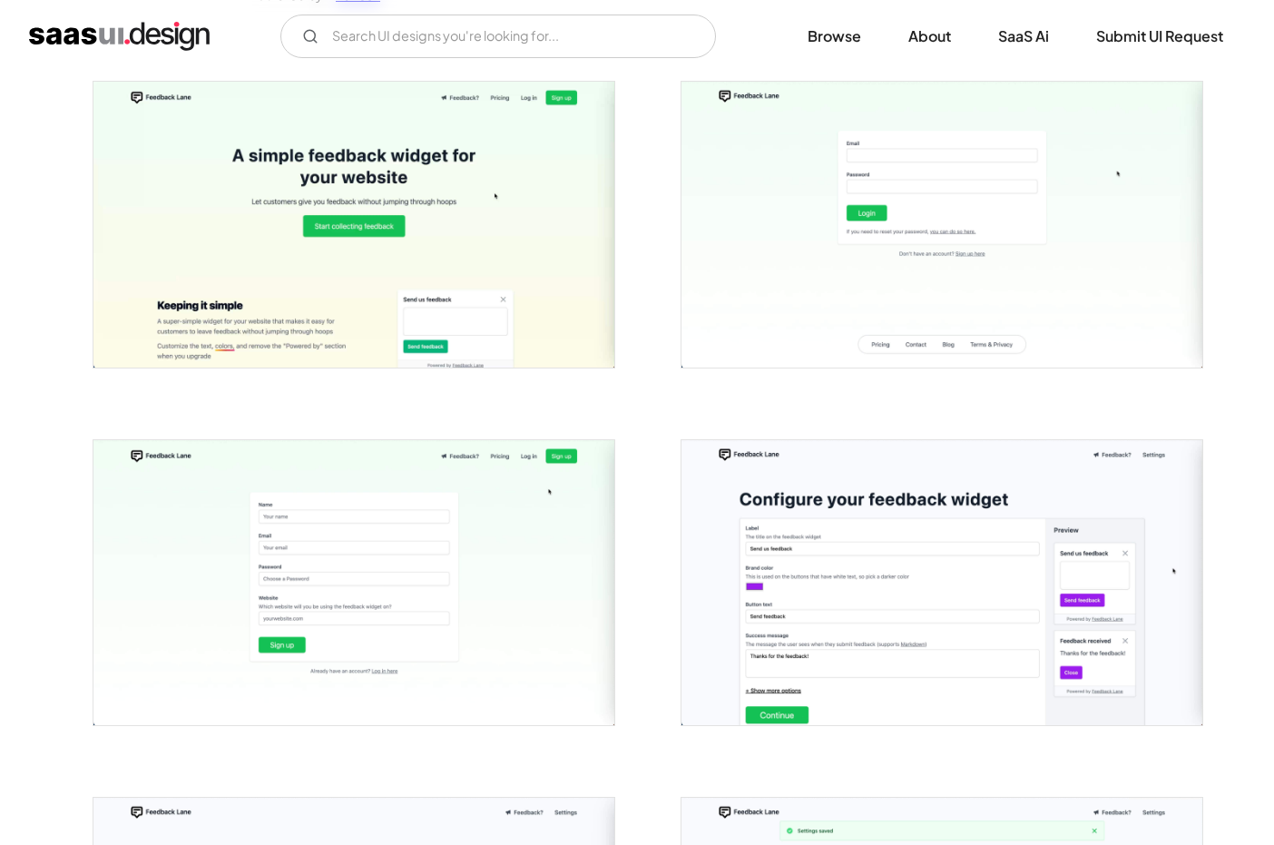
scroll to position [337, 0]
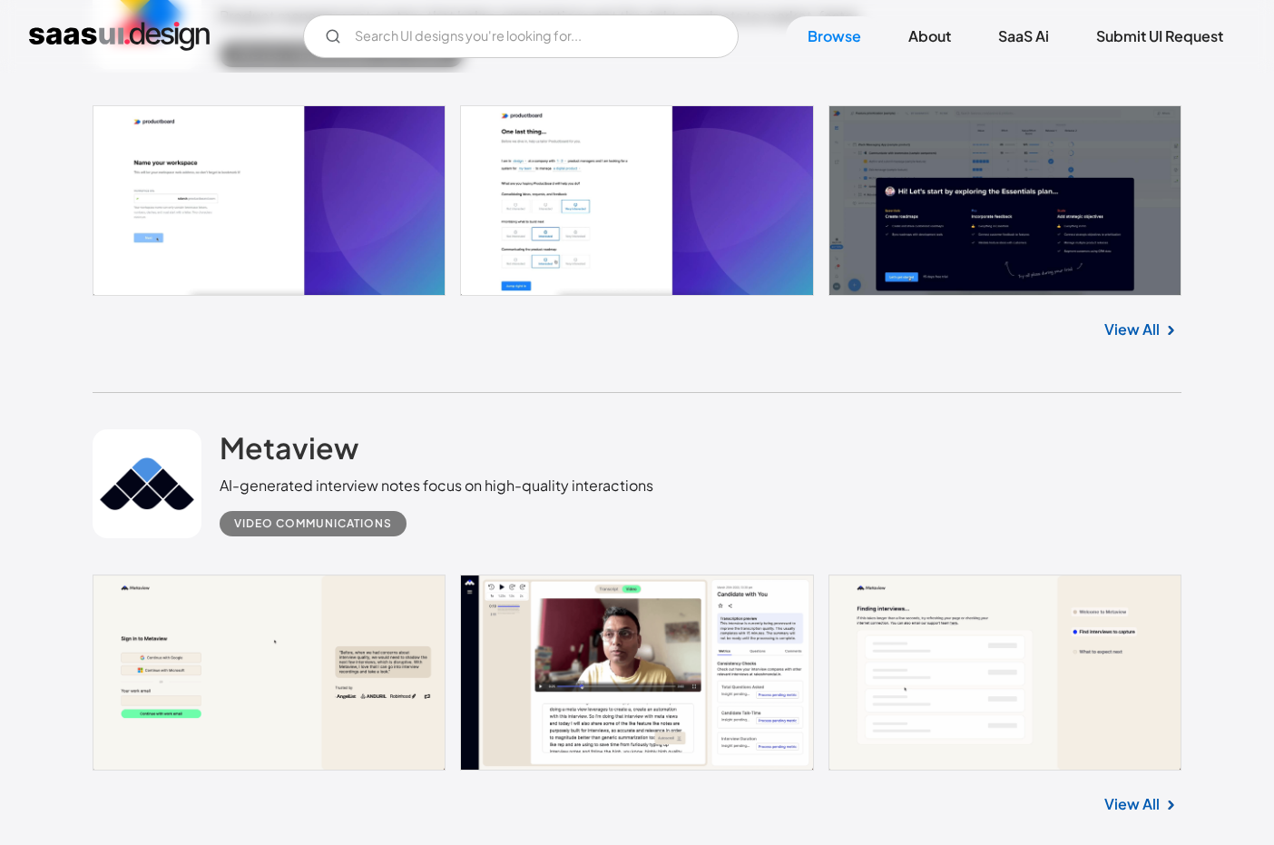
scroll to position [27645, 0]
